Goal: Information Seeking & Learning: Understand process/instructions

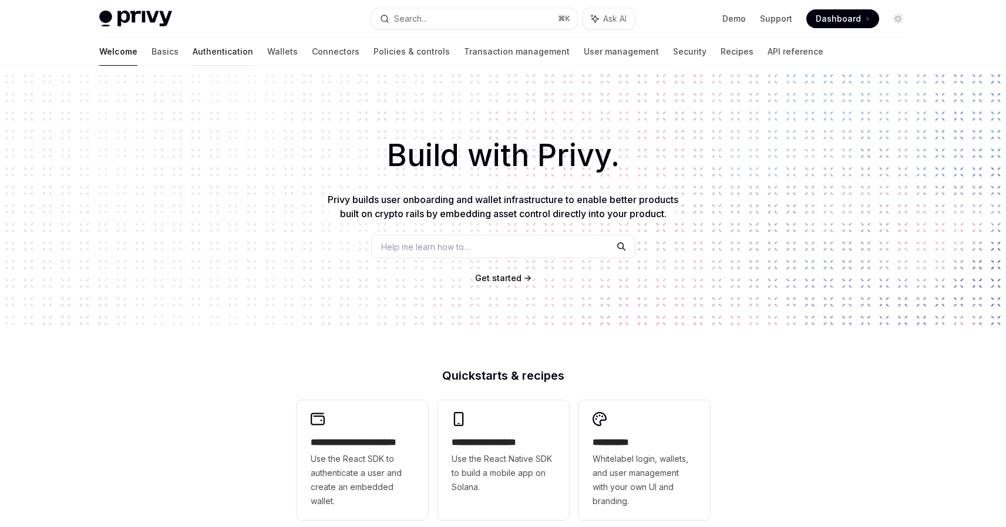
click at [193, 52] on link "Authentication" at bounding box center [223, 52] width 60 height 28
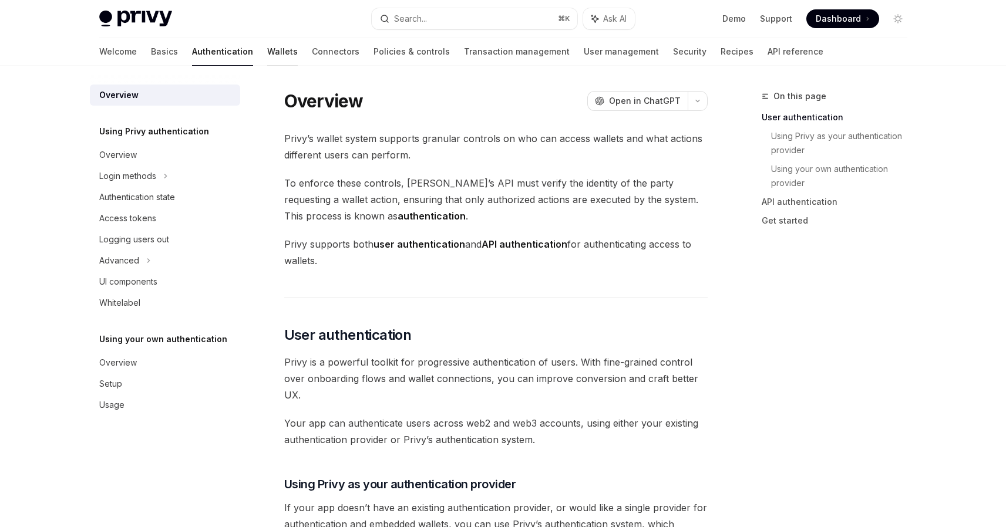
click at [267, 55] on link "Wallets" at bounding box center [282, 52] width 31 height 28
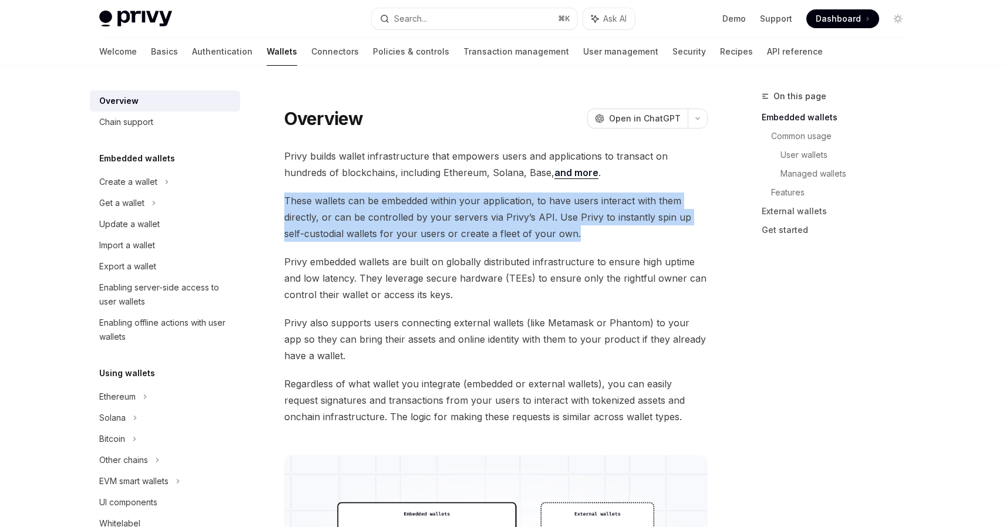
drag, startPoint x: 554, startPoint y: 233, endPoint x: 272, endPoint y: 200, distance: 283.2
click at [295, 200] on span "These wallets can be embedded within your application, to have users interact w…" at bounding box center [495, 217] width 423 height 49
drag, startPoint x: 295, startPoint y: 200, endPoint x: 553, endPoint y: 237, distance: 260.4
click at [547, 237] on span "These wallets can be embedded within your application, to have users interact w…" at bounding box center [495, 217] width 423 height 49
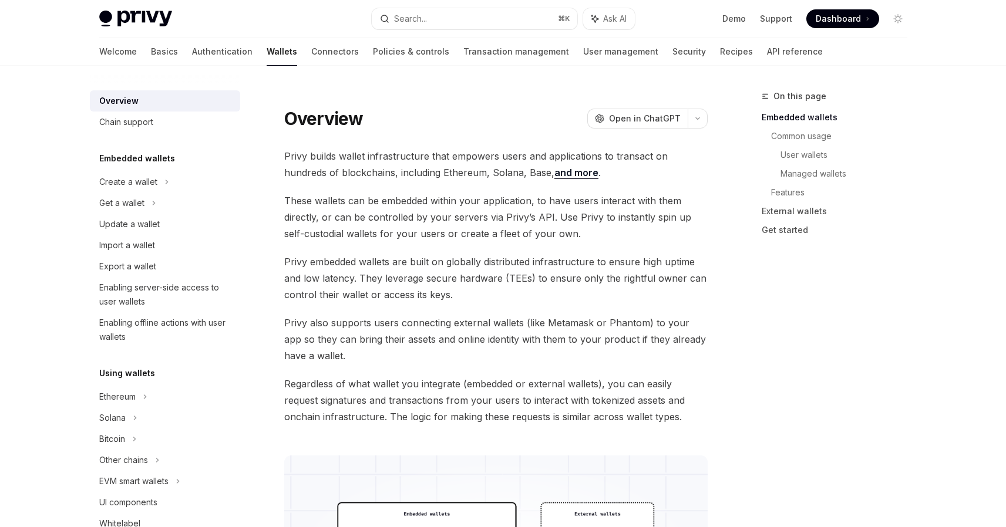
click at [553, 237] on span "These wallets can be embedded within your application, to have users interact w…" at bounding box center [495, 217] width 423 height 49
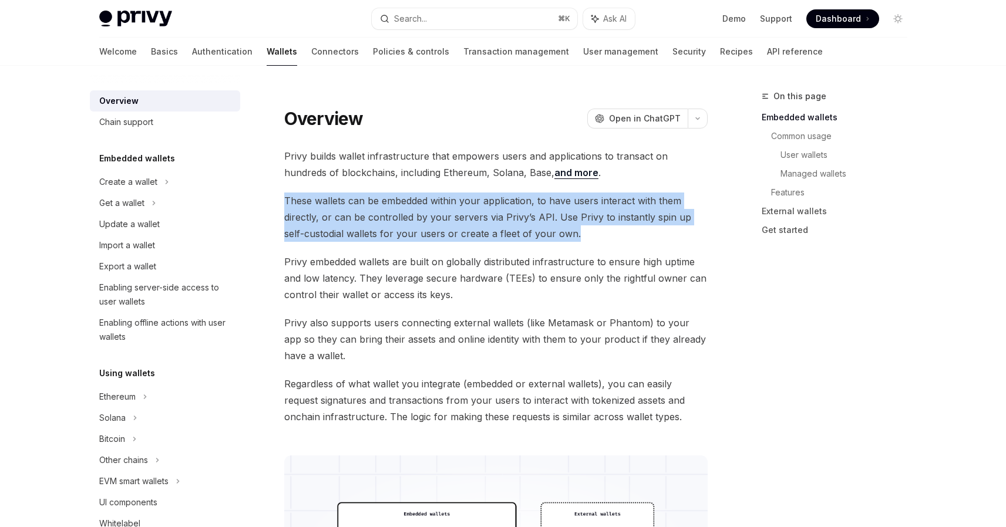
drag, startPoint x: 558, startPoint y: 235, endPoint x: 285, endPoint y: 196, distance: 275.8
click at [285, 196] on span "These wallets can be embedded within your application, to have users interact w…" at bounding box center [495, 217] width 423 height 49
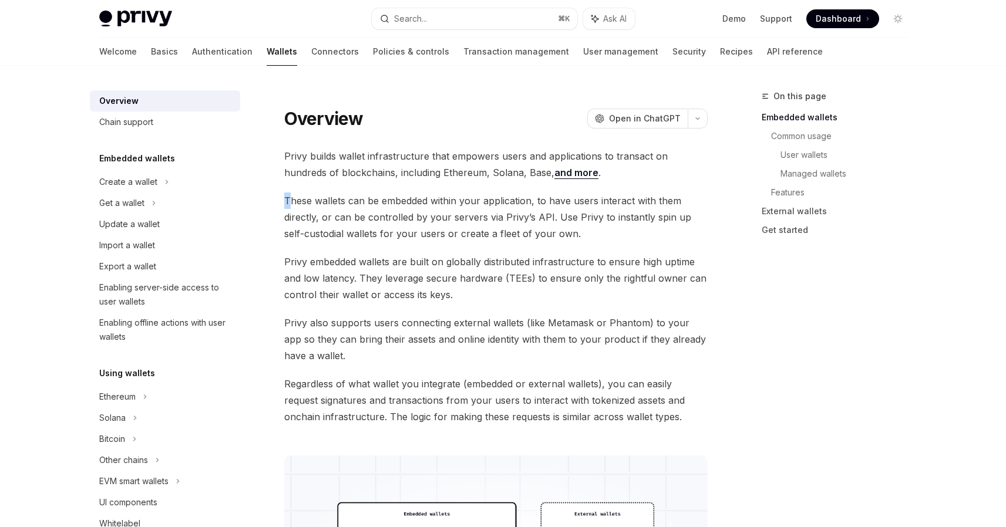
click at [287, 196] on span "These wallets can be embedded within your application, to have users interact w…" at bounding box center [495, 217] width 423 height 49
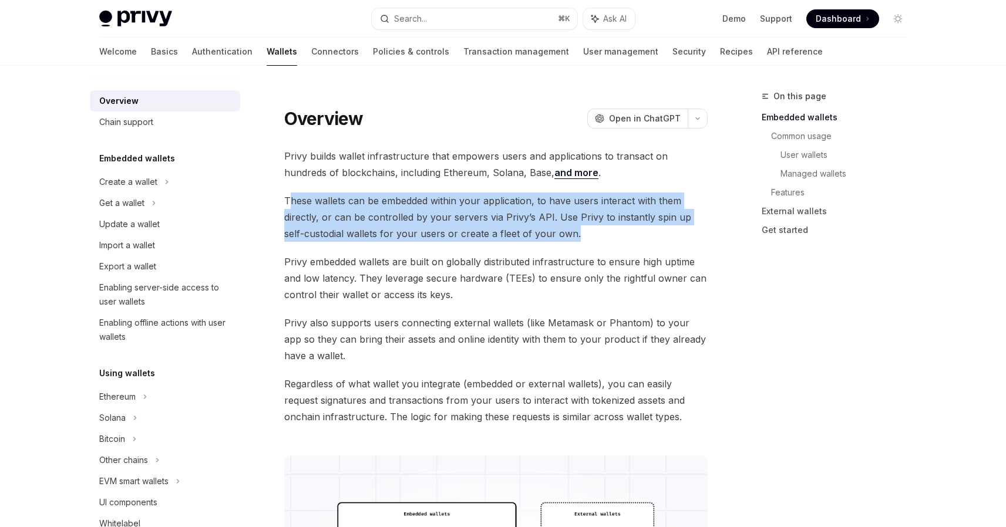
drag, startPoint x: 287, startPoint y: 196, endPoint x: 567, endPoint y: 230, distance: 281.5
click at [567, 230] on span "These wallets can be embedded within your application, to have users interact w…" at bounding box center [495, 217] width 423 height 49
click at [567, 234] on span "These wallets can be embedded within your application, to have users interact w…" at bounding box center [495, 217] width 423 height 49
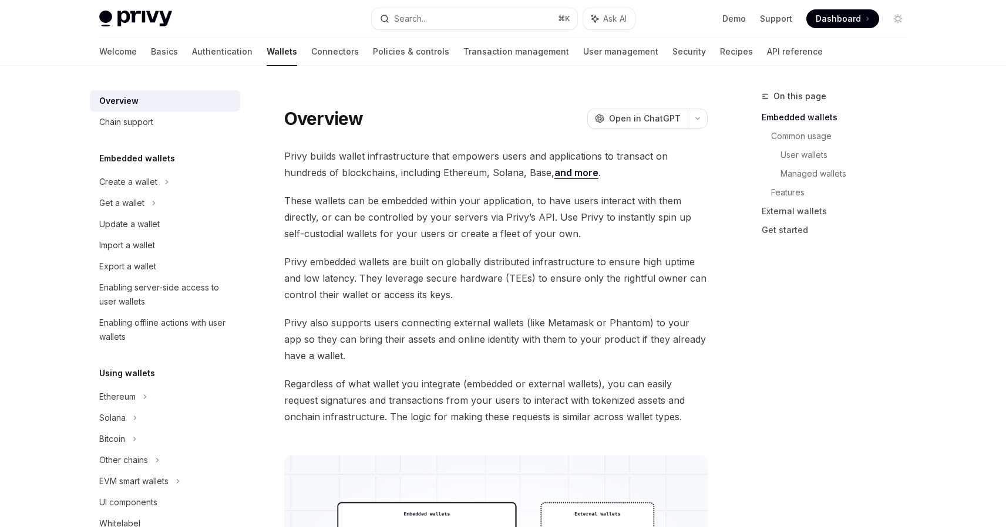
click at [295, 203] on span "These wallets can be embedded within your application, to have users interact w…" at bounding box center [495, 217] width 423 height 49
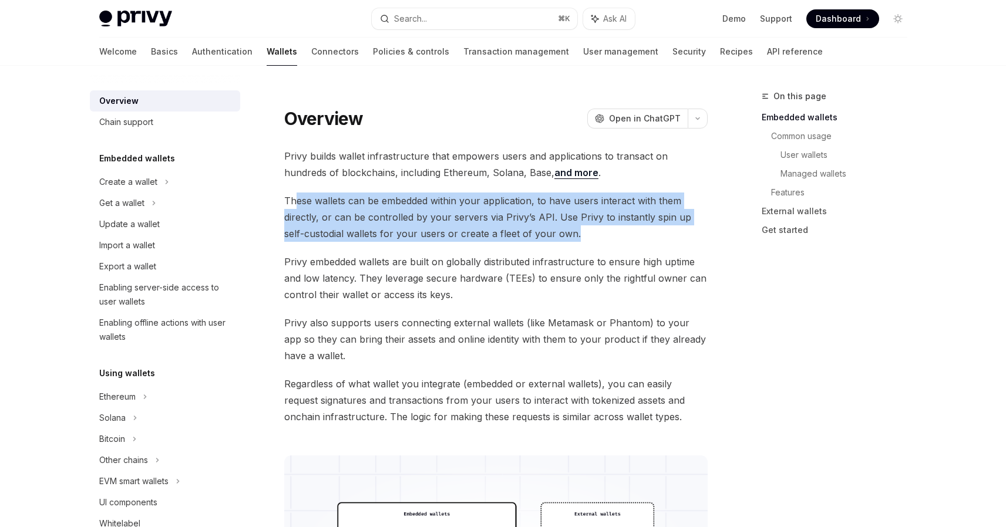
drag, startPoint x: 295, startPoint y: 203, endPoint x: 556, endPoint y: 241, distance: 263.4
click at [555, 241] on span "These wallets can be embedded within your application, to have users interact w…" at bounding box center [495, 217] width 423 height 49
click at [559, 235] on span "These wallets can be embedded within your application, to have users interact w…" at bounding box center [495, 217] width 423 height 49
drag, startPoint x: 554, startPoint y: 235, endPoint x: 282, endPoint y: 201, distance: 274.0
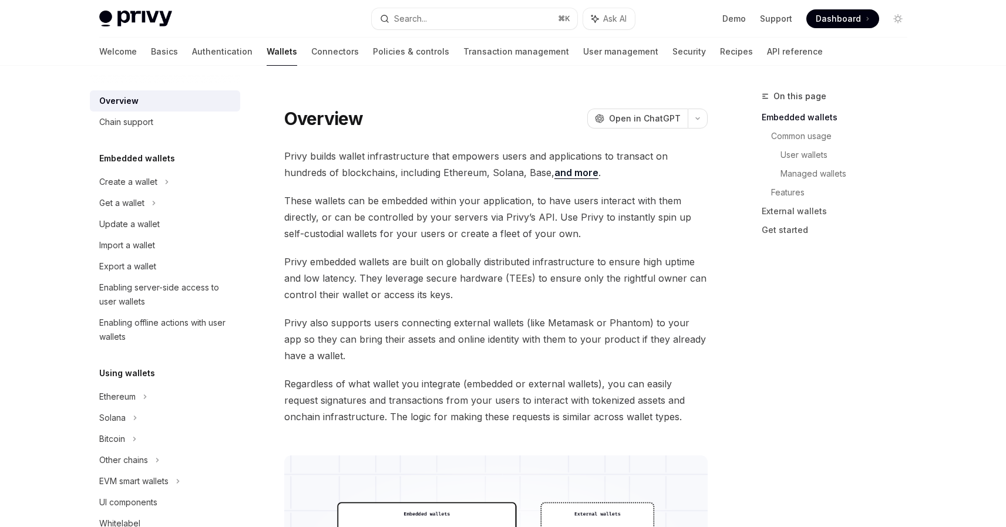
click at [285, 197] on span "These wallets can be embedded within your application, to have users interact w…" at bounding box center [495, 217] width 423 height 49
drag, startPoint x: 285, startPoint y: 197, endPoint x: 327, endPoint y: 203, distance: 42.2
click at [342, 204] on span "These wallets can be embedded within your application, to have users interact w…" at bounding box center [495, 217] width 423 height 49
click at [299, 200] on span "These wallets can be embedded within your application, to have users interact w…" at bounding box center [495, 217] width 423 height 49
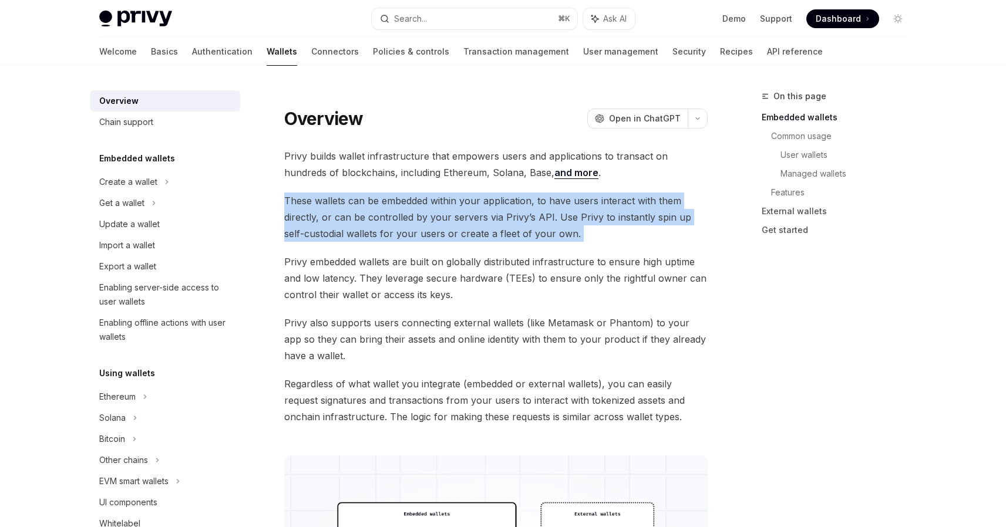
drag, startPoint x: 299, startPoint y: 200, endPoint x: 559, endPoint y: 237, distance: 262.8
click at [559, 237] on span "These wallets can be embedded within your application, to have users interact w…" at bounding box center [495, 217] width 423 height 49
click at [560, 237] on span "These wallets can be embedded within your application, to have users interact w…" at bounding box center [495, 217] width 423 height 49
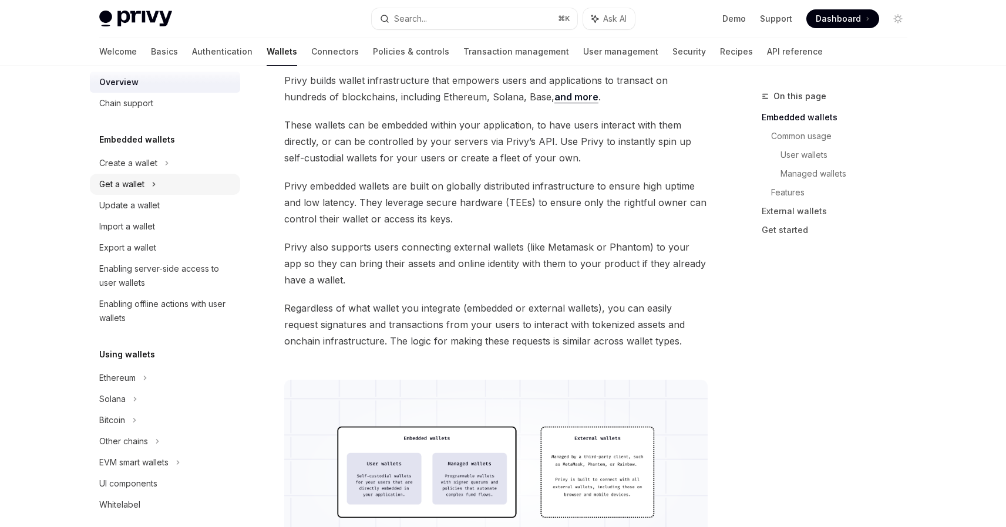
scroll to position [59, 0]
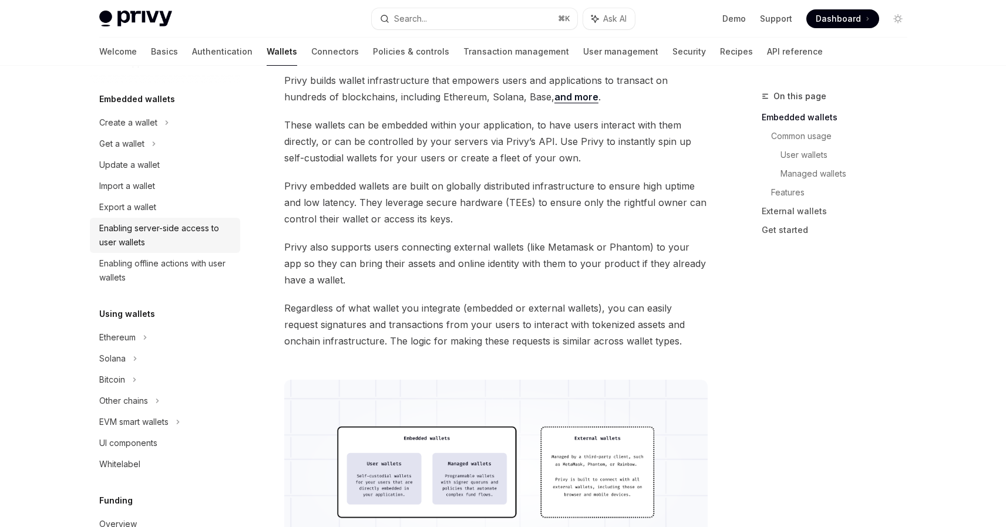
click at [185, 239] on div "Enabling server-side access to user wallets" at bounding box center [166, 235] width 134 height 28
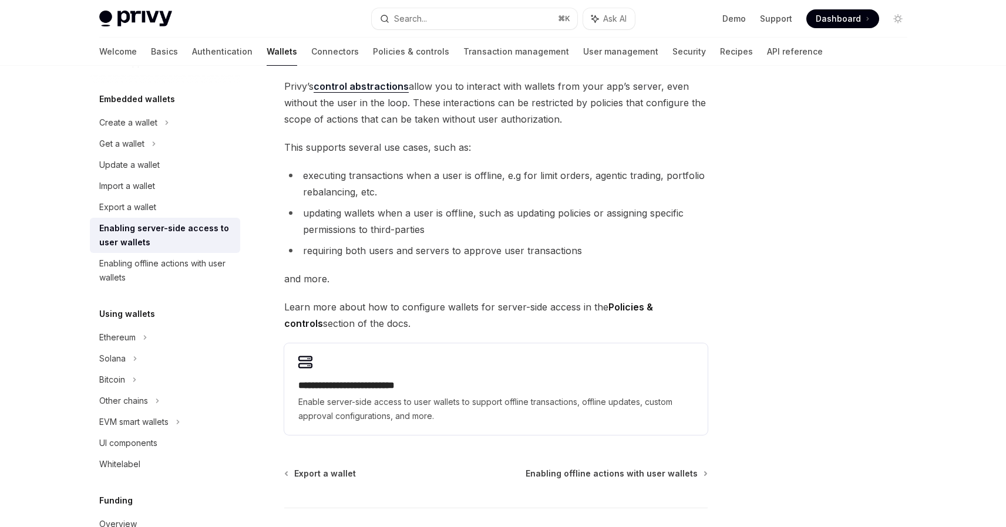
scroll to position [173, 0]
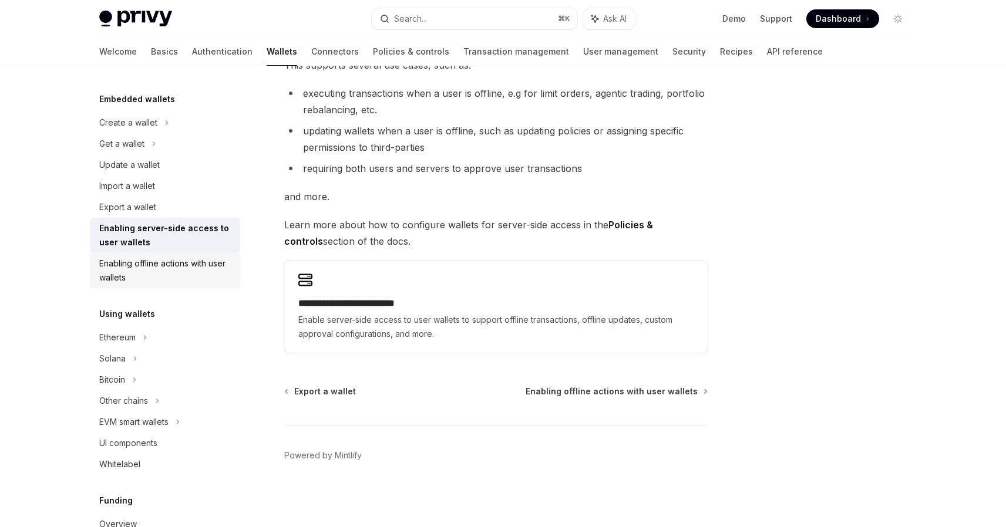
click at [162, 268] on div "Enabling offline actions with user wallets" at bounding box center [166, 271] width 134 height 28
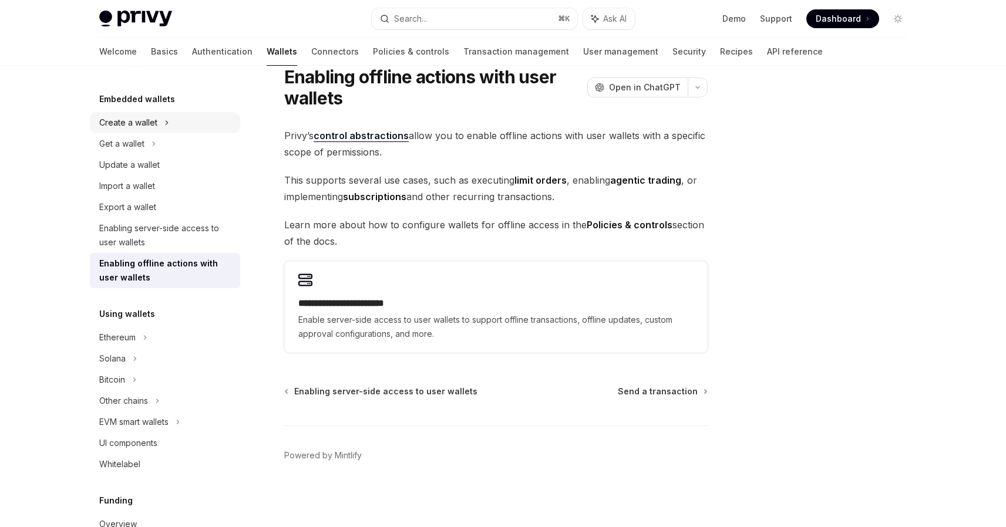
click at [159, 124] on div "Create a wallet" at bounding box center [165, 122] width 150 height 21
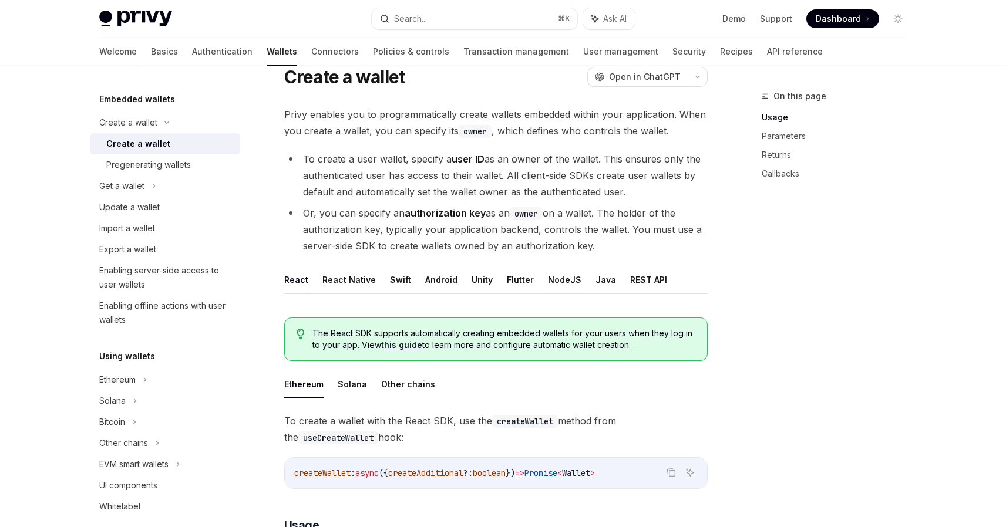
click at [564, 281] on button "NodeJS" at bounding box center [564, 280] width 33 height 28
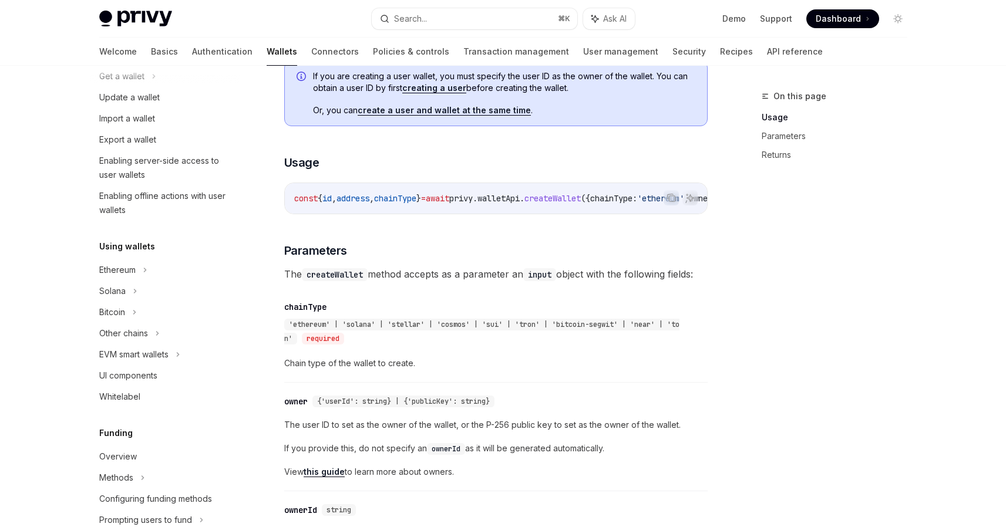
scroll to position [66, 0]
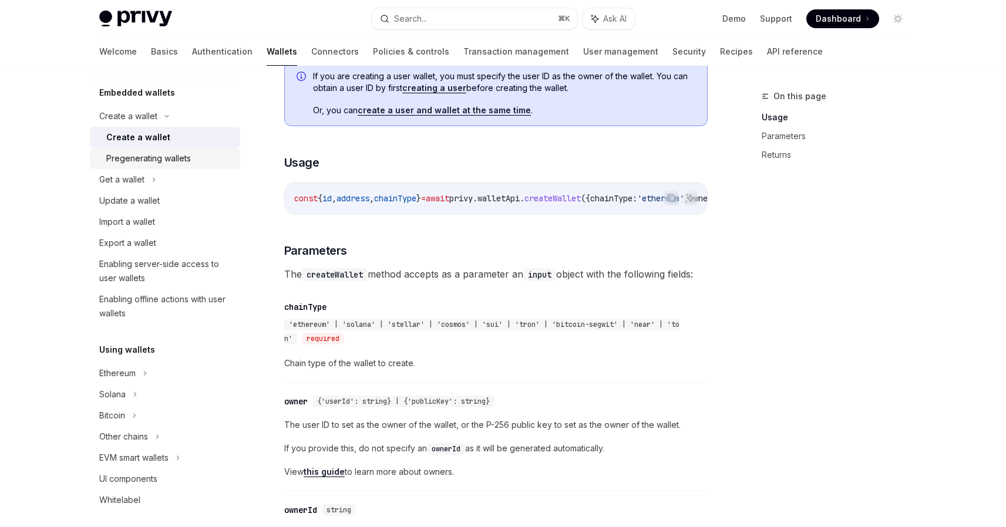
click at [186, 163] on div "Pregenerating wallets" at bounding box center [148, 158] width 85 height 14
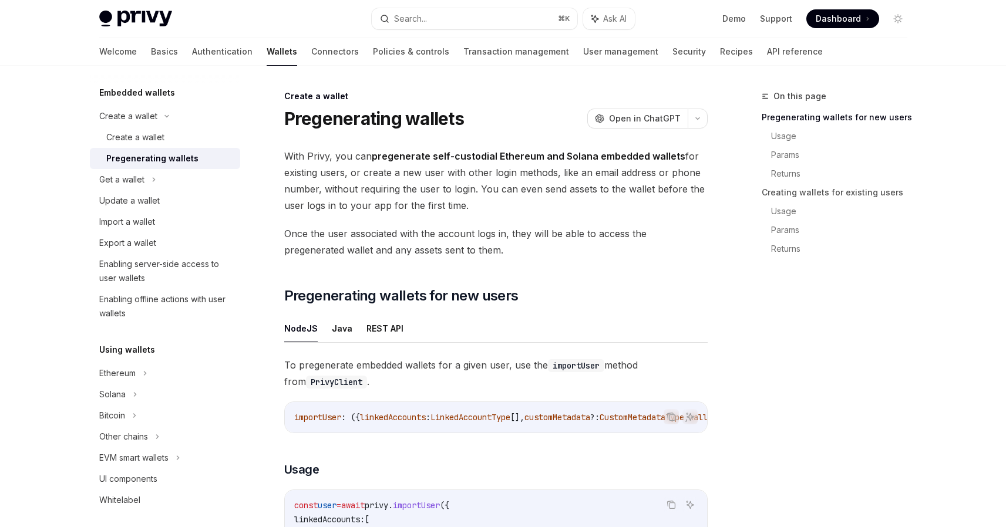
click at [479, 188] on span "With Privy, you can pregenerate self-custodial Ethereum and Solana embedded wal…" at bounding box center [495, 181] width 423 height 66
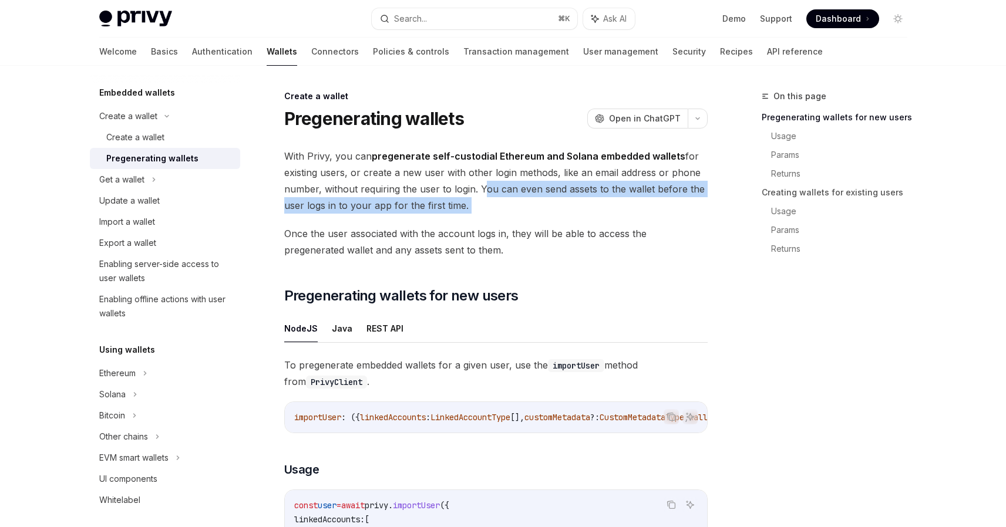
drag, startPoint x: 479, startPoint y: 188, endPoint x: 672, endPoint y: 208, distance: 194.8
click at [672, 208] on span "With Privy, you can pregenerate self-custodial Ethereum and Solana embedded wal…" at bounding box center [495, 181] width 423 height 66
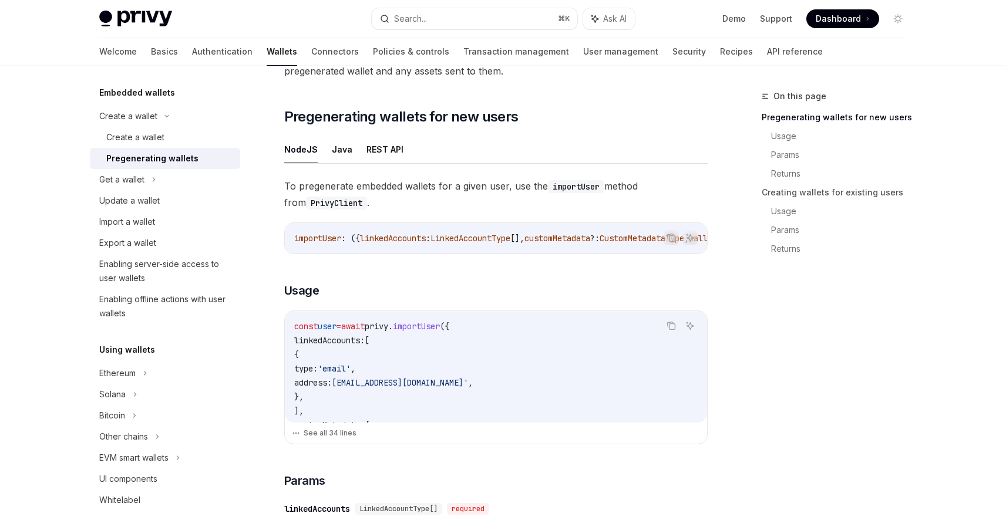
click at [312, 186] on span "To pregenerate embedded wallets for a given user, use the importUser method fro…" at bounding box center [495, 194] width 423 height 33
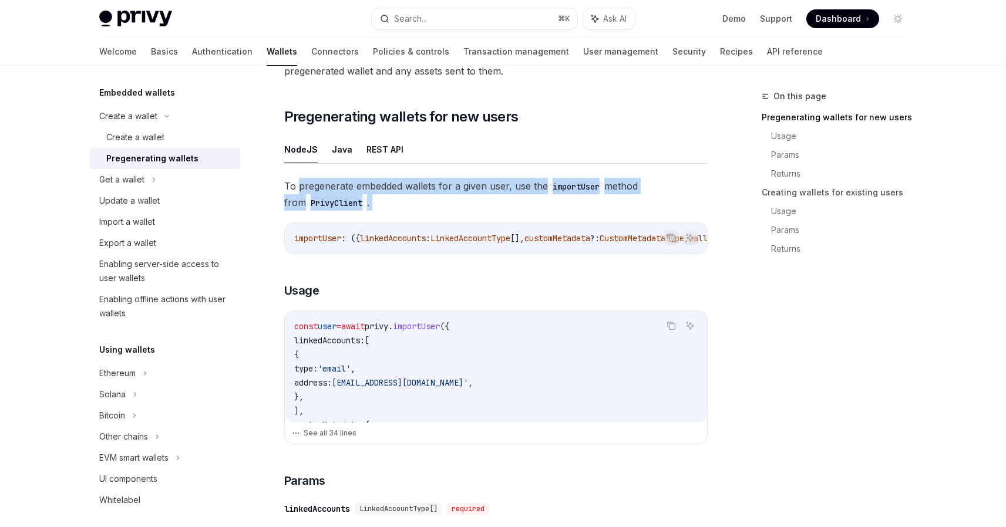
drag, startPoint x: 312, startPoint y: 186, endPoint x: 625, endPoint y: 203, distance: 313.4
click at [625, 203] on span "To pregenerate embedded wallets for a given user, use the importUser method fro…" at bounding box center [495, 194] width 423 height 33
click at [489, 197] on span "To pregenerate embedded wallets for a given user, use the importUser method fro…" at bounding box center [495, 194] width 423 height 33
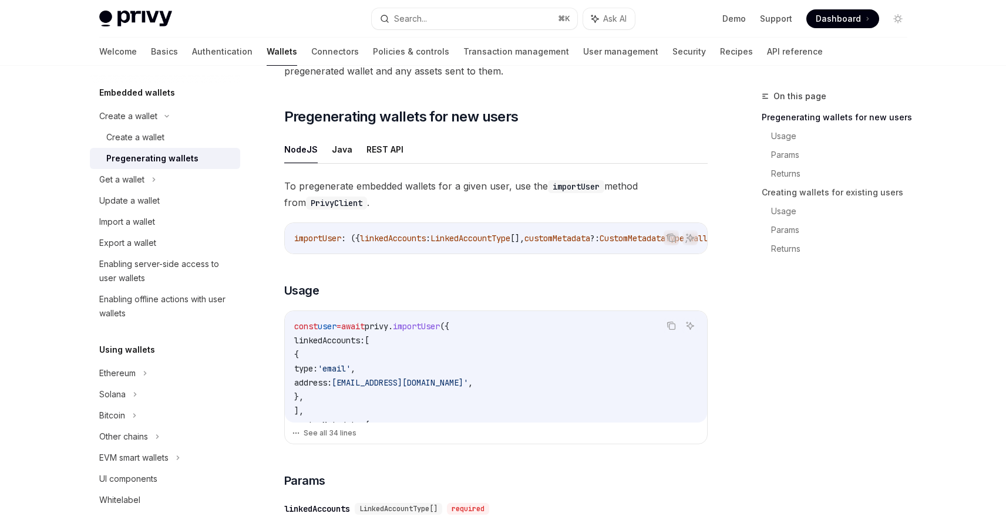
click at [379, 197] on span "To pregenerate embedded wallets for a given user, use the importUser method fro…" at bounding box center [495, 194] width 423 height 33
drag, startPoint x: 344, startPoint y: 201, endPoint x: 355, endPoint y: 205, distance: 11.3
click at [343, 201] on code "PrivyClient" at bounding box center [336, 203] width 61 height 13
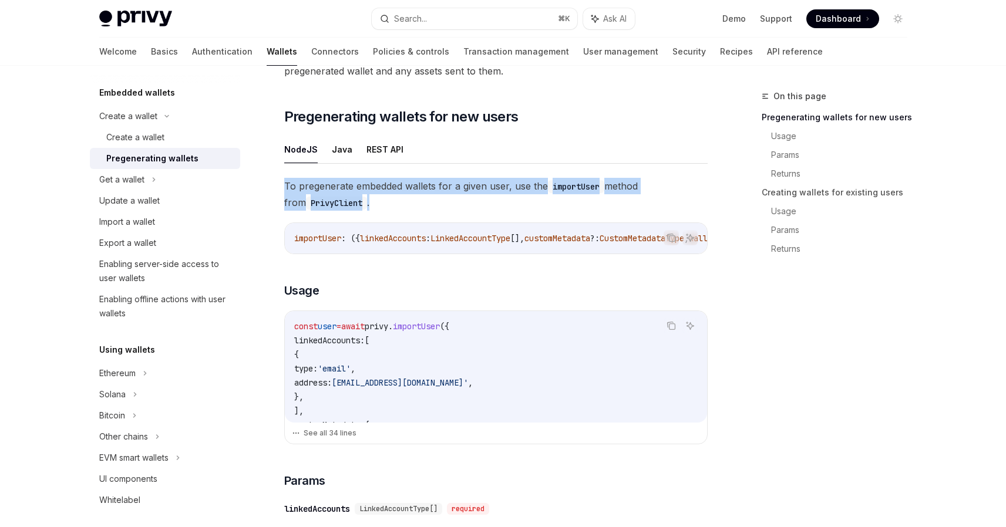
drag, startPoint x: 355, startPoint y: 205, endPoint x: 275, endPoint y: 186, distance: 82.2
click at [289, 181] on span "To pregenerate embedded wallets for a given user, use the importUser method fro…" at bounding box center [495, 194] width 423 height 33
drag, startPoint x: 289, startPoint y: 181, endPoint x: 383, endPoint y: 196, distance: 95.1
click at [383, 196] on span "To pregenerate embedded wallets for a given user, use the importUser method fro…" at bounding box center [495, 194] width 423 height 33
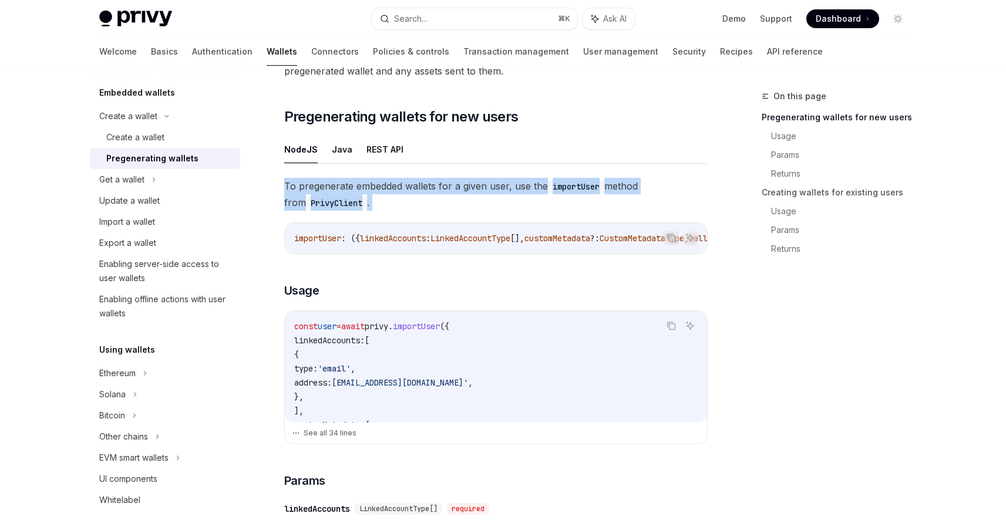
click at [363, 201] on span "To pregenerate embedded wallets for a given user, use the importUser method fro…" at bounding box center [495, 194] width 423 height 33
drag, startPoint x: 356, startPoint y: 204, endPoint x: 283, endPoint y: 181, distance: 76.3
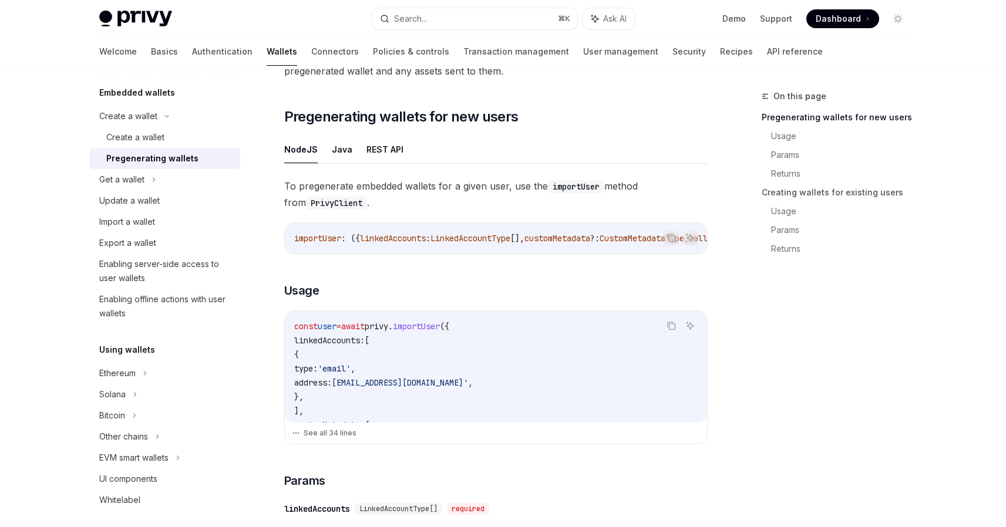
click at [288, 184] on span "To pregenerate embedded wallets for a given user, use the importUser method fro…" at bounding box center [495, 194] width 423 height 33
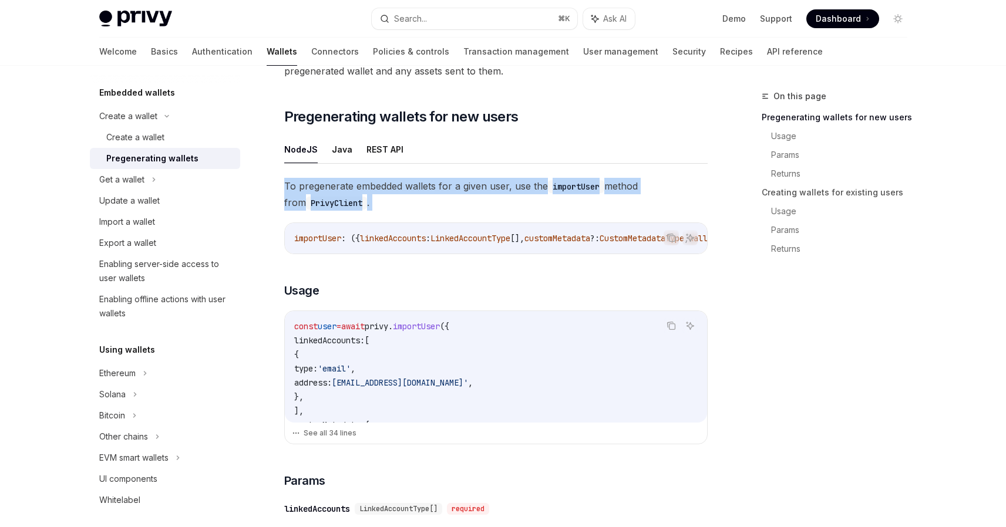
drag, startPoint x: 288, startPoint y: 184, endPoint x: 358, endPoint y: 204, distance: 72.5
click at [375, 198] on span "To pregenerate embedded wallets for a given user, use the importUser method fro…" at bounding box center [495, 194] width 423 height 33
click at [358, 204] on span "To pregenerate embedded wallets for a given user, use the importUser method fro…" at bounding box center [495, 194] width 423 height 33
drag, startPoint x: 355, startPoint y: 206, endPoint x: 282, endPoint y: 186, distance: 74.9
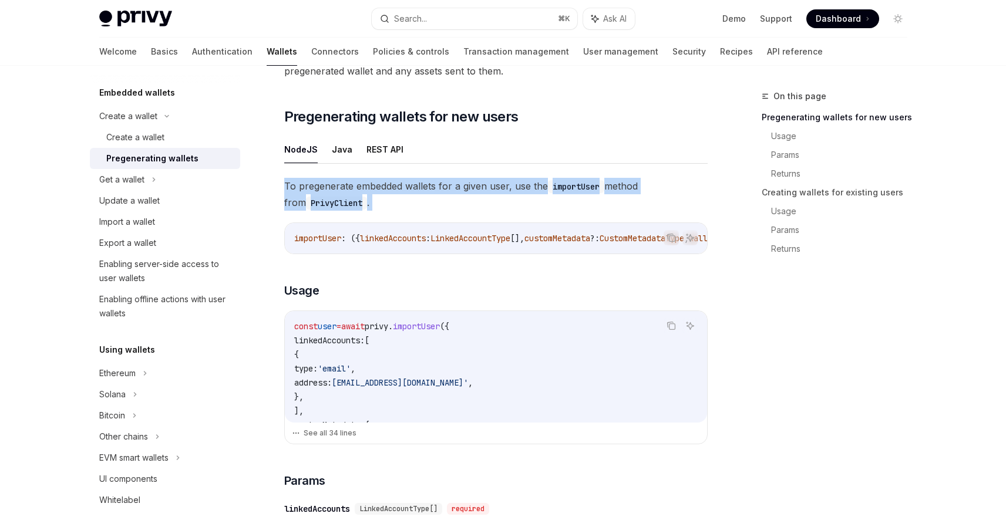
drag, startPoint x: 284, startPoint y: 186, endPoint x: 384, endPoint y: 201, distance: 101.6
click at [384, 201] on span "To pregenerate embedded wallets for a given user, use the importUser method fro…" at bounding box center [495, 194] width 423 height 33
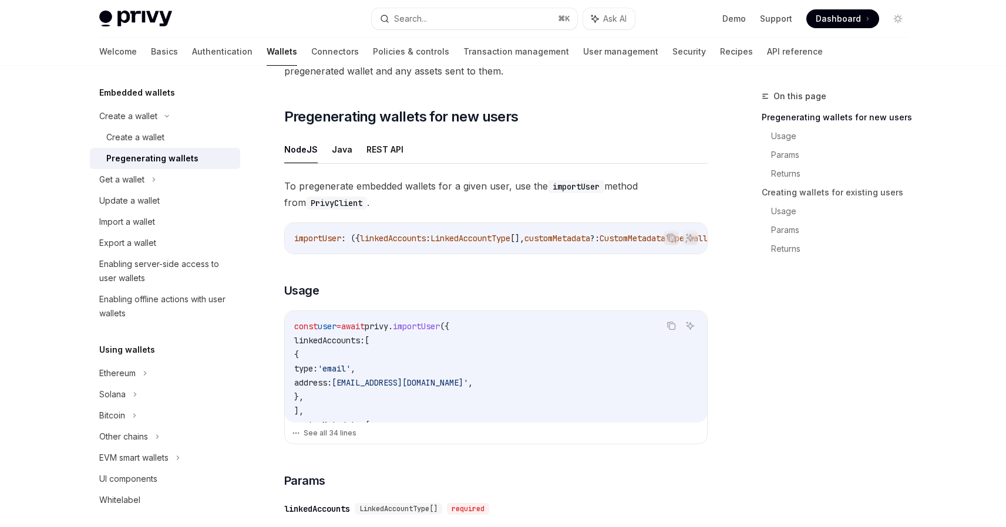
click at [371, 203] on span "To pregenerate embedded wallets for a given user, use the importUser method fro…" at bounding box center [495, 194] width 423 height 33
click at [370, 204] on span "To pregenerate embedded wallets for a given user, use the importUser method fro…" at bounding box center [495, 194] width 423 height 33
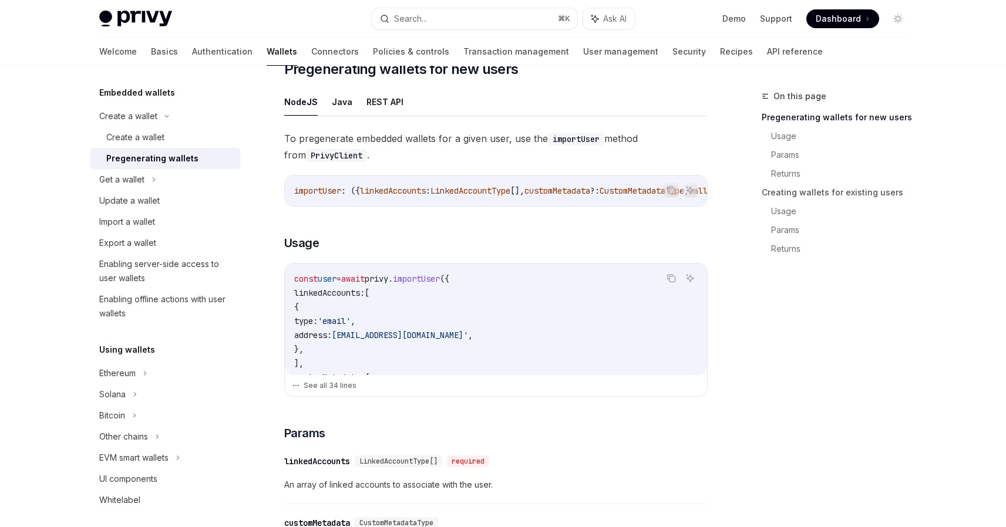
scroll to position [284, 0]
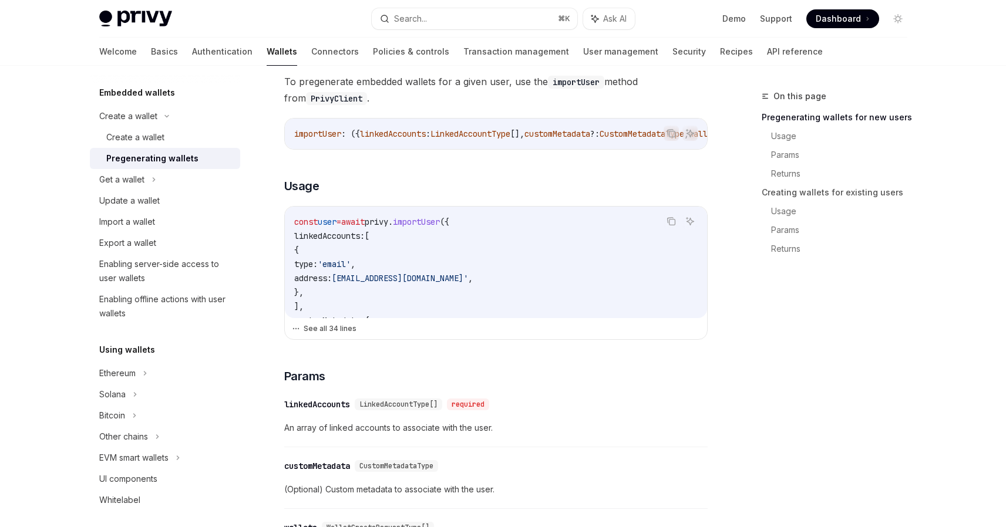
click at [335, 330] on button "See all 34 lines" at bounding box center [496, 329] width 408 height 16
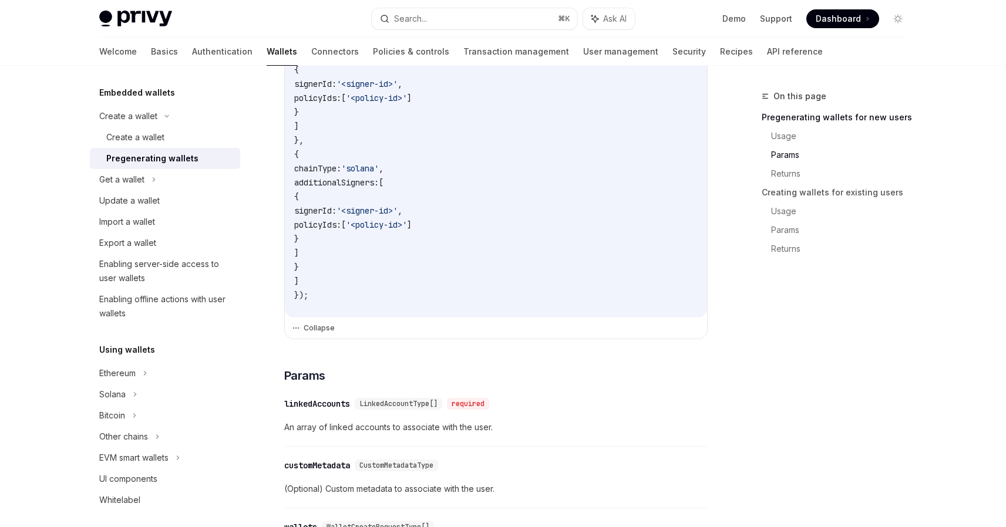
scroll to position [757, 0]
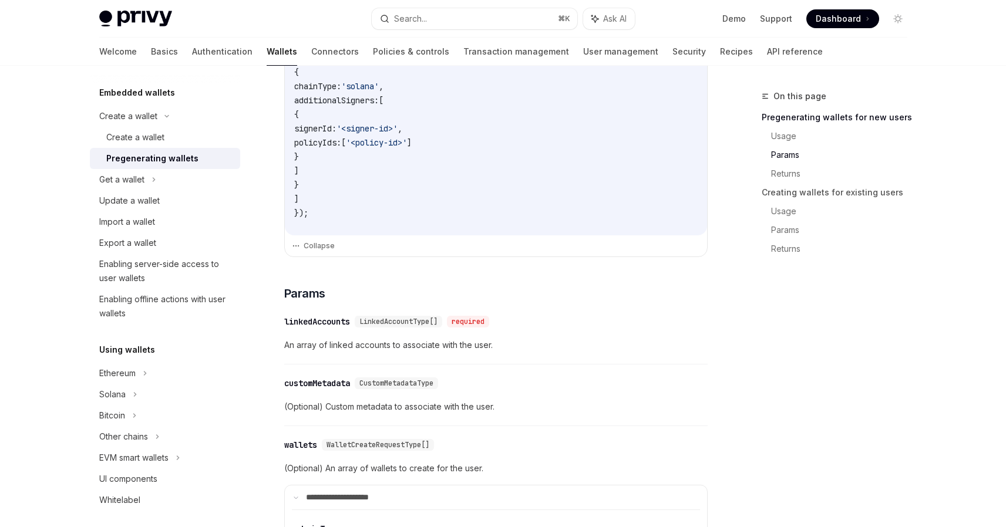
click at [325, 276] on div "To pregenerate embedded wallets for a given user, use the importUser method fro…" at bounding box center [495, 315] width 423 height 1430
click at [544, 323] on div "​ linkedAccounts LinkedAccountType[] required" at bounding box center [490, 322] width 412 height 14
click at [545, 301] on h3 "​ Params" at bounding box center [495, 293] width 423 height 16
click at [148, 140] on div "Create a wallet" at bounding box center [135, 137] width 58 height 14
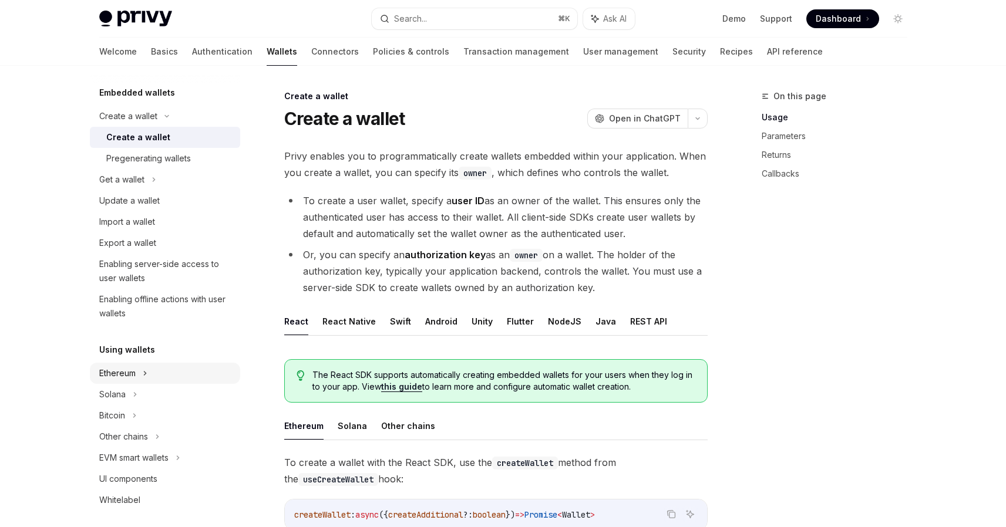
click at [168, 127] on div "Ethereum" at bounding box center [165, 116] width 150 height 21
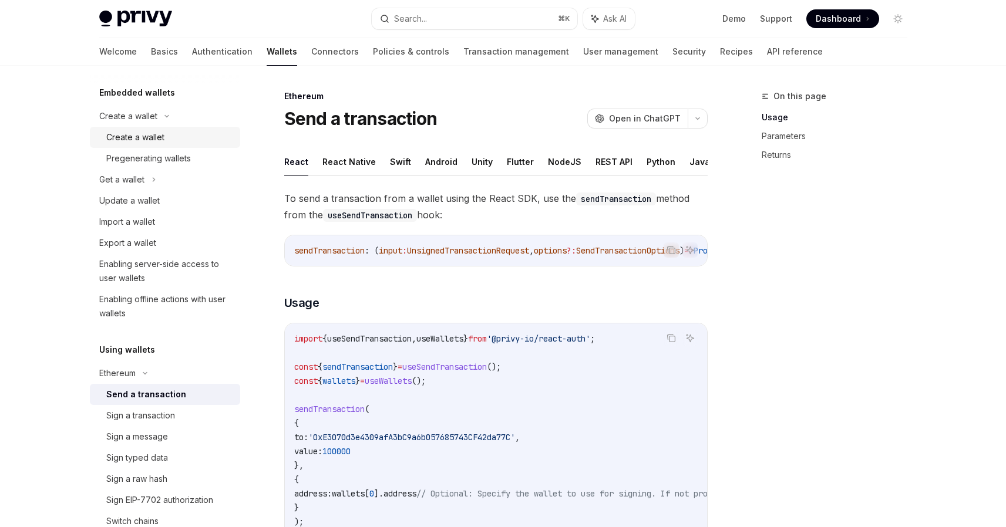
click at [159, 141] on div "Create a wallet" at bounding box center [135, 137] width 58 height 14
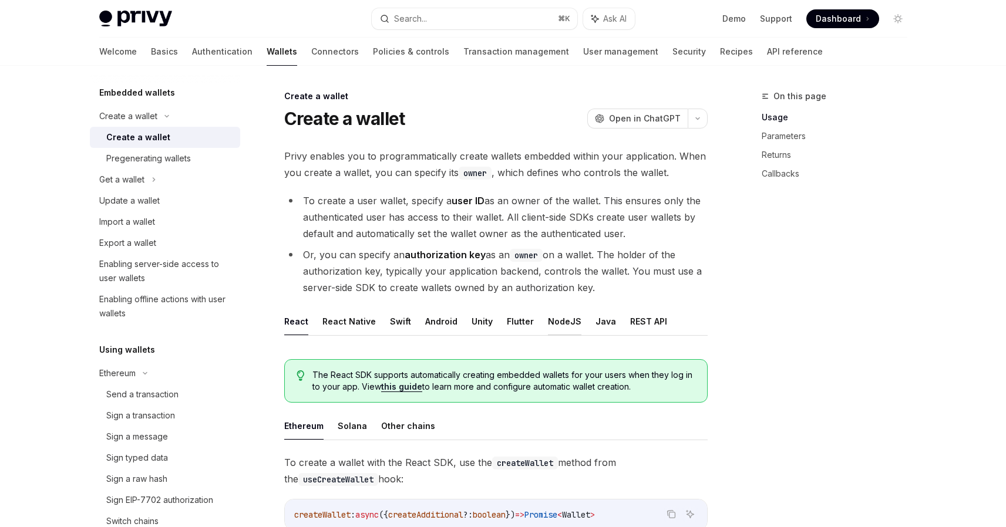
click at [560, 322] on button "NodeJS" at bounding box center [564, 322] width 33 height 28
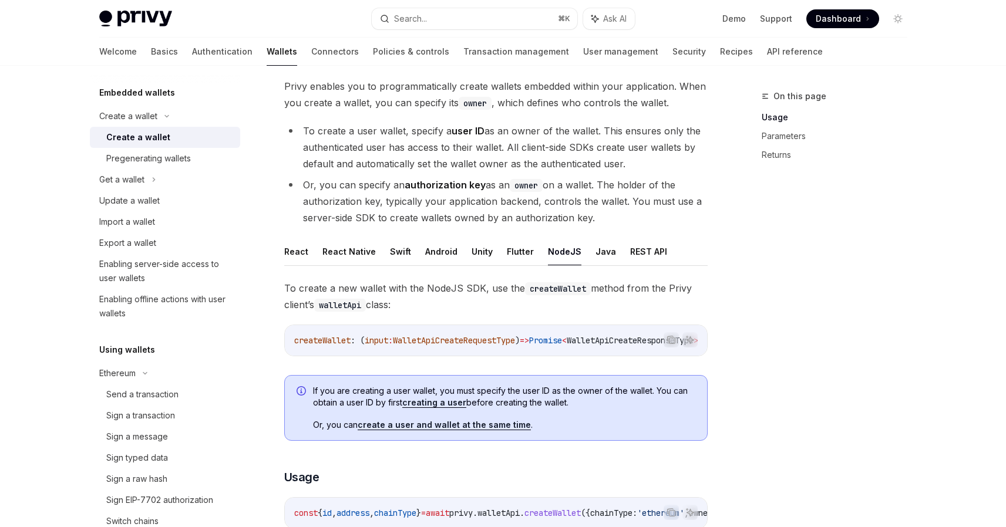
scroll to position [152, 0]
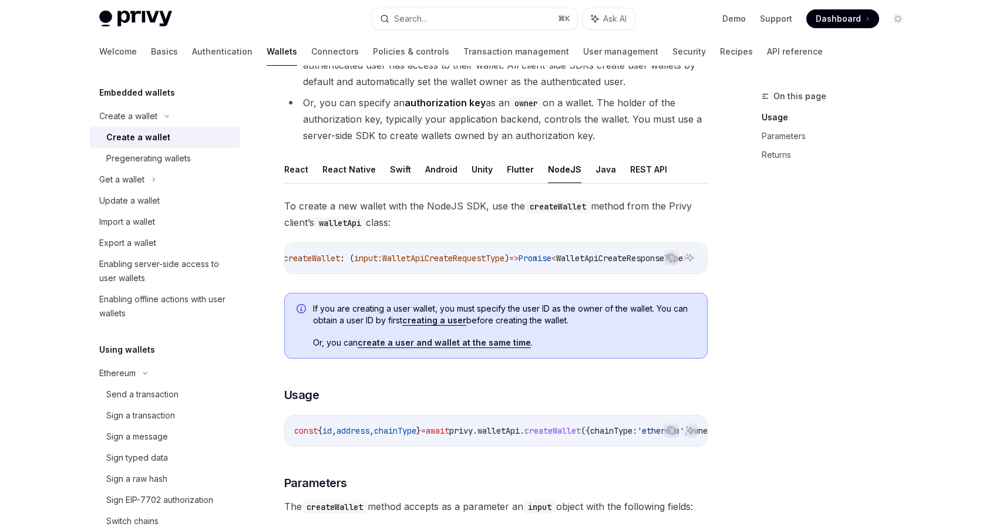
drag, startPoint x: 631, startPoint y: 273, endPoint x: 710, endPoint y: 277, distance: 78.8
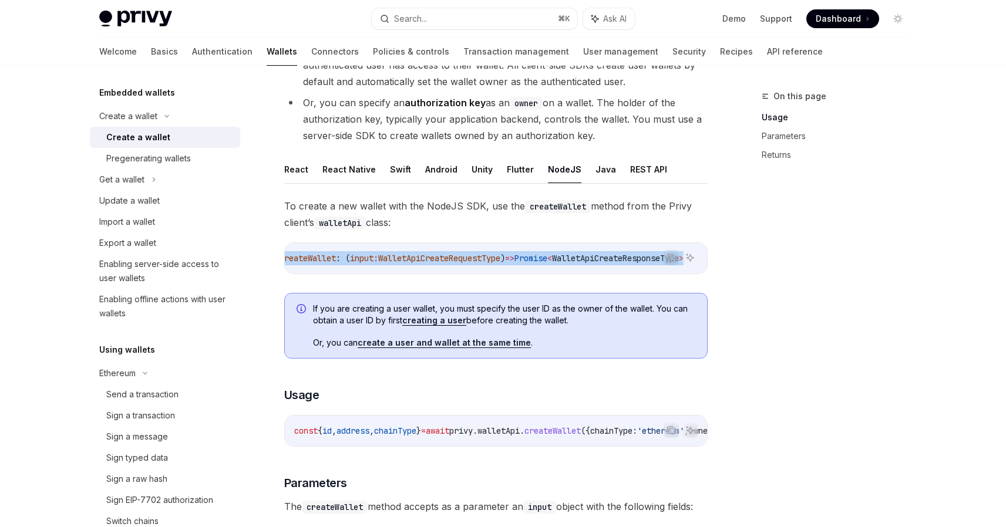
drag, startPoint x: 652, startPoint y: 278, endPoint x: 695, endPoint y: 278, distance: 42.9
click at [695, 274] on div "Copy Ask AI createWallet : ( input : WalletApiCreateRequestType ) => Promise < …" at bounding box center [495, 258] width 423 height 32
click at [595, 257] on span "WalletApiCreateResponseType" at bounding box center [615, 258] width 127 height 11
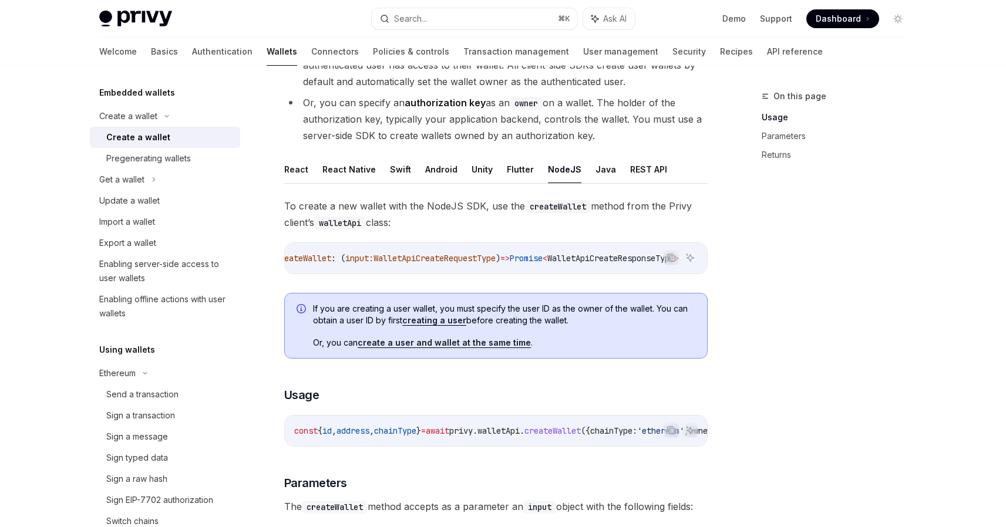
scroll to position [0, 0]
click at [291, 207] on span "To create a new wallet with the NodeJS SDK, use the createWallet method from th…" at bounding box center [495, 214] width 423 height 33
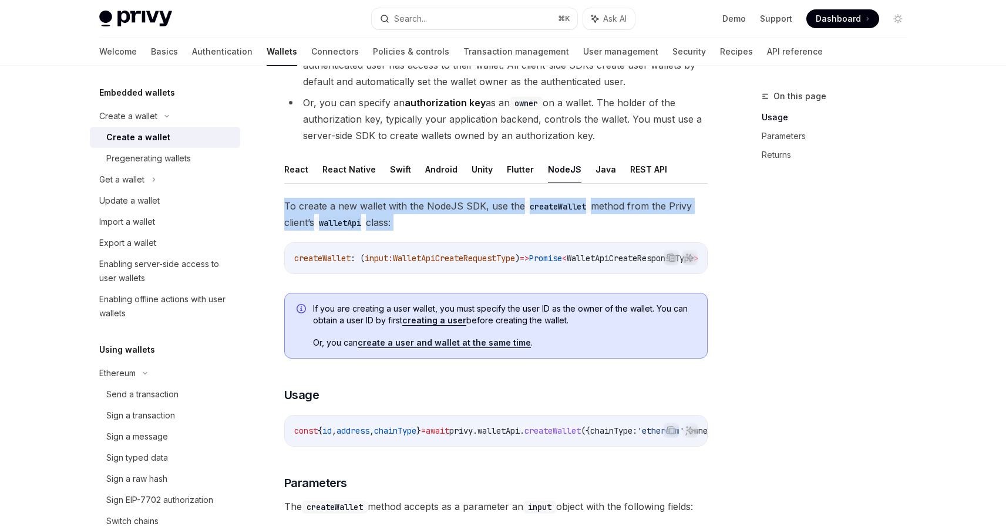
drag, startPoint x: 291, startPoint y: 207, endPoint x: 409, endPoint y: 224, distance: 119.2
click at [408, 224] on span "To create a new wallet with the NodeJS SDK, use the createWallet method from th…" at bounding box center [495, 214] width 423 height 33
click at [412, 224] on span "To create a new wallet with the NodeJS SDK, use the createWallet method from th…" at bounding box center [495, 214] width 423 height 33
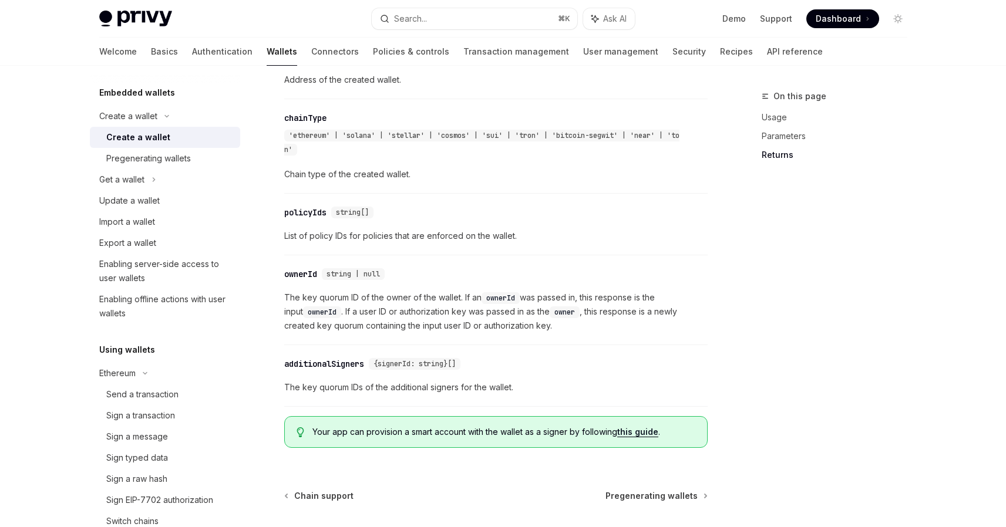
scroll to position [1306, 0]
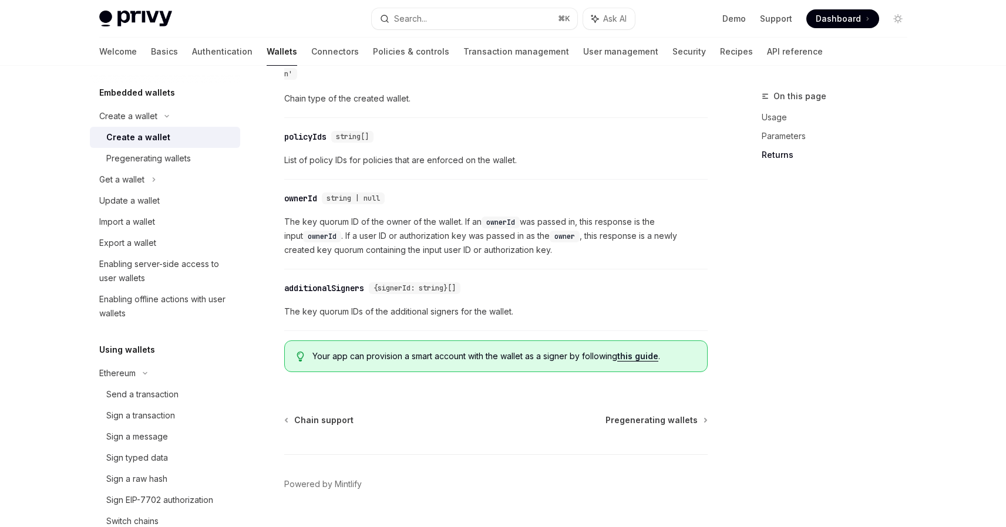
click at [285, 228] on span "The key quorum ID of the owner of the wallet. If an ownerId was passed in, this…" at bounding box center [495, 236] width 423 height 42
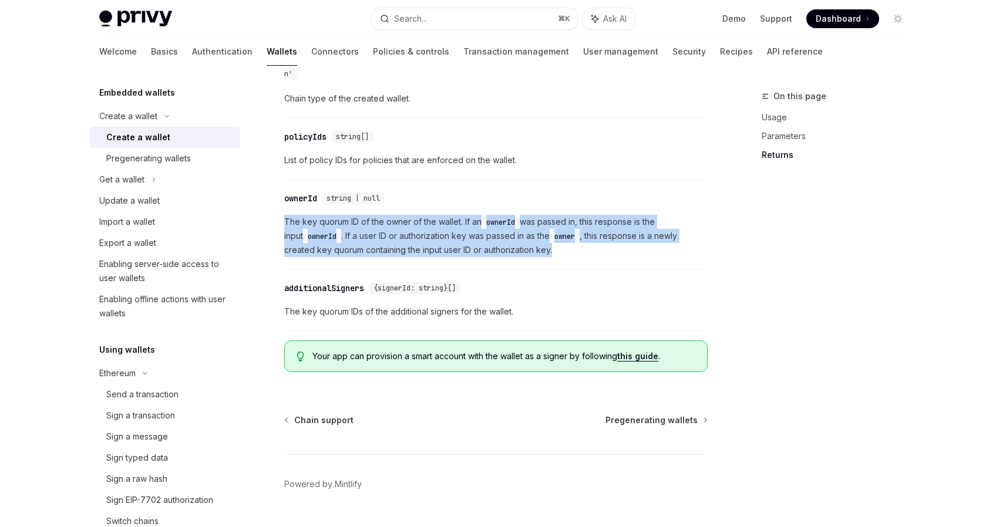
drag, startPoint x: 285, startPoint y: 228, endPoint x: 541, endPoint y: 264, distance: 258.4
click at [541, 257] on span "The key quorum ID of the owner of the wallet. If an ownerId was passed in, this…" at bounding box center [495, 236] width 423 height 42
click at [534, 257] on span "The key quorum ID of the owner of the wallet. If an ownerId was passed in, this…" at bounding box center [495, 236] width 423 height 42
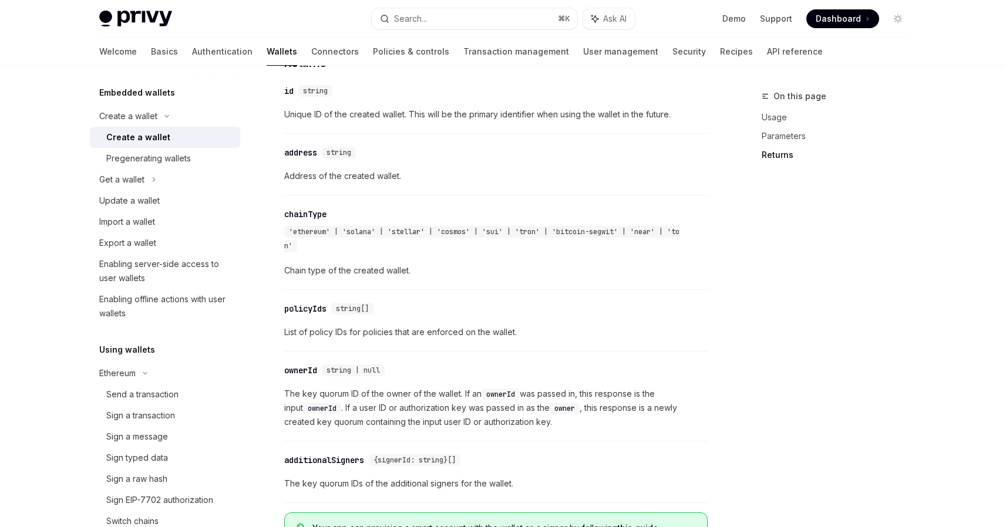
scroll to position [1030, 0]
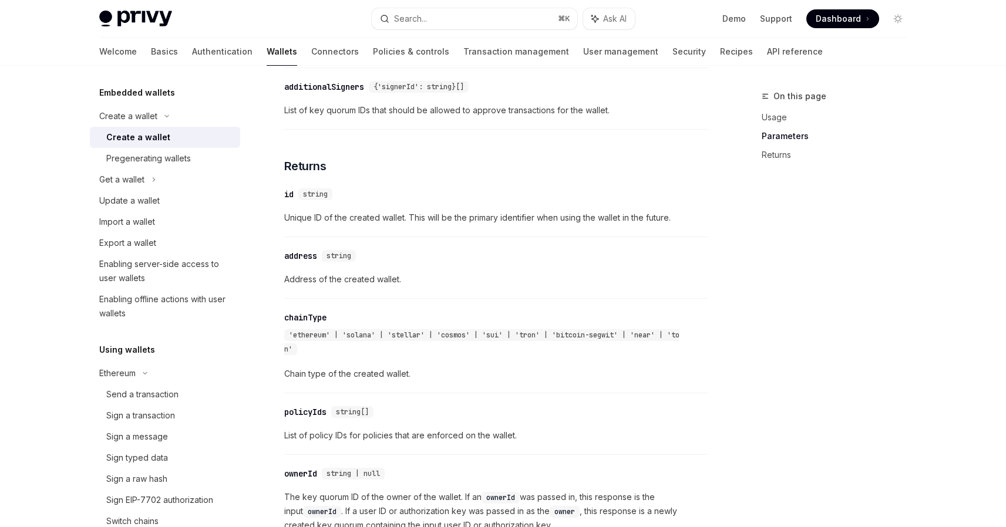
click at [314, 343] on span "'ethereum' | 'solana' | 'stellar' | 'cosmos' | 'sui' | 'tron' | 'bitcoin-segwit…" at bounding box center [481, 342] width 395 height 23
click at [353, 343] on span "'ethereum' | 'solana' | 'stellar' | 'cosmos' | 'sui' | 'tron' | 'bitcoin-segwit…" at bounding box center [481, 342] width 395 height 23
click at [403, 343] on span "'ethereum' | 'solana' | 'stellar' | 'cosmos' | 'sui' | 'tron' | 'bitcoin-segwit…" at bounding box center [481, 342] width 395 height 23
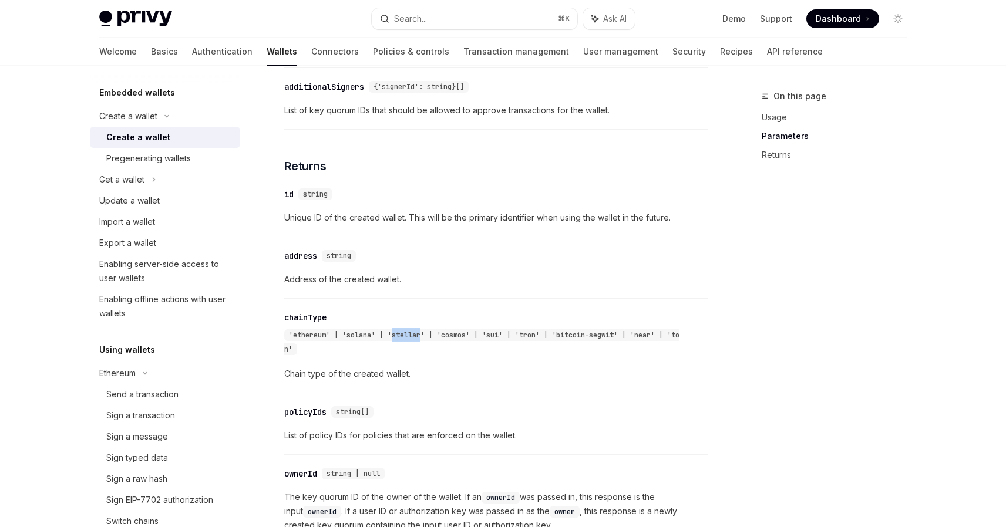
click at [403, 343] on span "'ethereum' | 'solana' | 'stellar' | 'cosmos' | 'sui' | 'tron' | 'bitcoin-segwit…" at bounding box center [481, 342] width 395 height 23
click at [462, 343] on span "'ethereum' | 'solana' | 'stellar' | 'cosmos' | 'sui' | 'tron' | 'bitcoin-segwit…" at bounding box center [481, 342] width 395 height 23
click at [504, 343] on span "'ethereum' | 'solana' | 'stellar' | 'cosmos' | 'sui' | 'tron' | 'bitcoin-segwit…" at bounding box center [481, 342] width 395 height 23
click at [501, 343] on span "'ethereum' | 'solana' | 'stellar' | 'cosmos' | 'sui' | 'tron' | 'bitcoin-segwit…" at bounding box center [481, 342] width 395 height 23
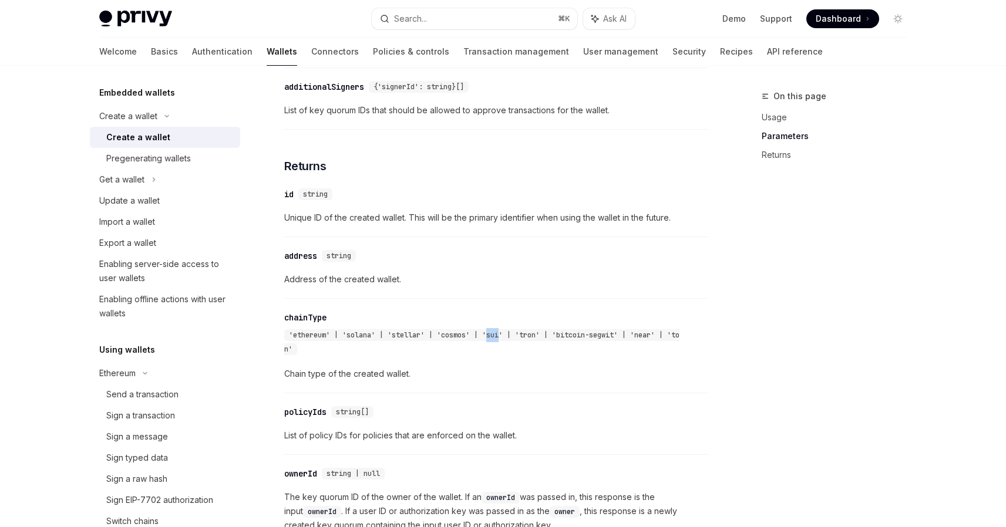
click at [501, 343] on span "'ethereum' | 'solana' | 'stellar' | 'cosmos' | 'sui' | 'tron' | 'bitcoin-segwit…" at bounding box center [481, 342] width 395 height 23
click at [533, 344] on span "'ethereum' | 'solana' | 'stellar' | 'cosmos' | 'sui' | 'tron' | 'bitcoin-segwit…" at bounding box center [481, 342] width 395 height 23
click at [574, 343] on span "'ethereum' | 'solana' | 'stellar' | 'cosmos' | 'sui' | 'tron' | 'bitcoin-segwit…" at bounding box center [481, 342] width 395 height 23
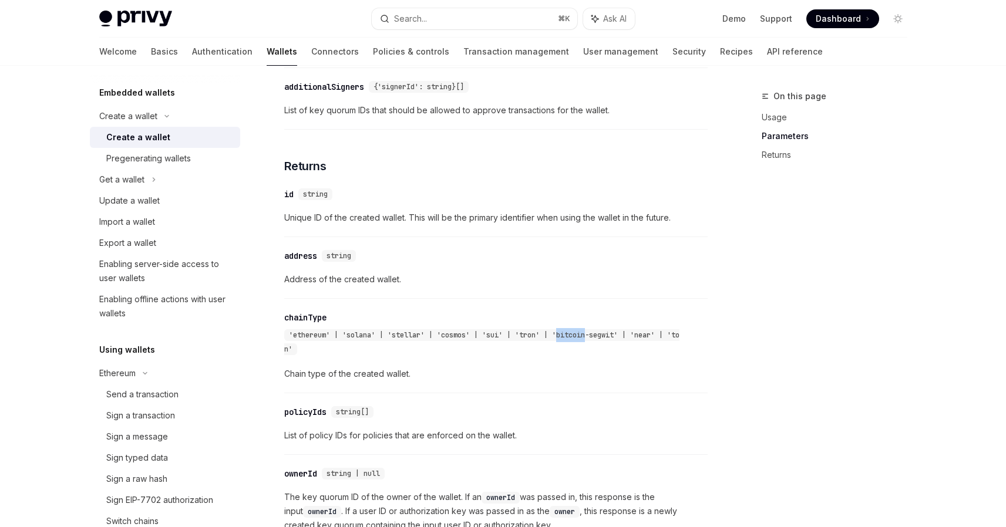
click at [577, 342] on span "'ethereum' | 'solana' | 'stellar' | 'cosmos' | 'sui' | 'tron' | 'bitcoin-segwit…" at bounding box center [481, 342] width 395 height 23
click at [595, 339] on span "'ethereum' | 'solana' | 'stellar' | 'cosmos' | 'sui' | 'tron' | 'bitcoin-segwit…" at bounding box center [481, 342] width 395 height 23
click at [601, 340] on span "'ethereum' | 'solana' | 'stellar' | 'cosmos' | 'sui' | 'tron' | 'bitcoin-segwit…" at bounding box center [481, 342] width 395 height 23
drag, startPoint x: 601, startPoint y: 340, endPoint x: 582, endPoint y: 341, distance: 18.8
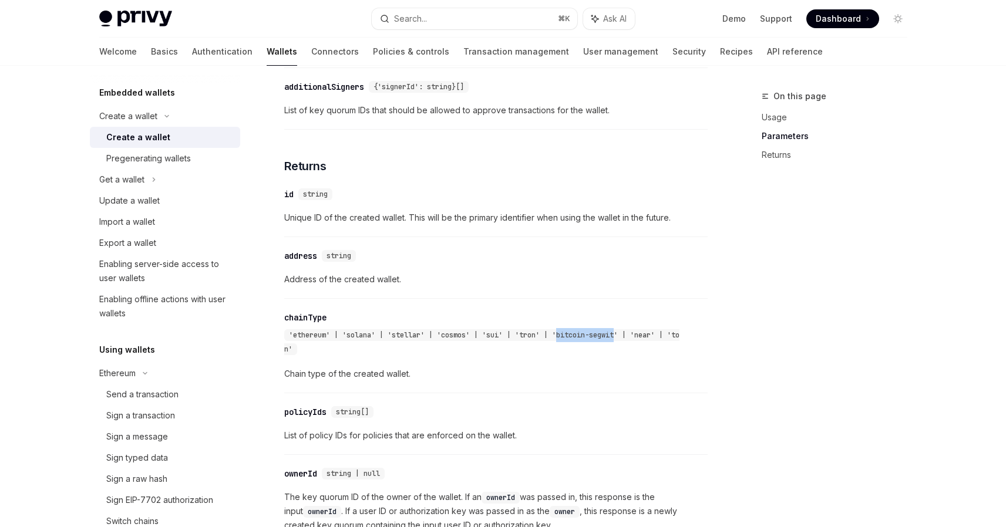
click at [582, 341] on span "'ethereum' | 'solana' | 'stellar' | 'cosmos' | 'sui' | 'tron' | 'bitcoin-segwit…" at bounding box center [481, 342] width 395 height 23
click at [321, 343] on span "'ethereum' | 'solana' | 'stellar' | 'cosmos' | 'sui' | 'tron' | 'bitcoin-segwit…" at bounding box center [481, 342] width 395 height 23
click at [369, 347] on span "'ethereum' | 'solana' | 'stellar' | 'cosmos' | 'sui' | 'tron' | 'bitcoin-segwit…" at bounding box center [481, 342] width 395 height 23
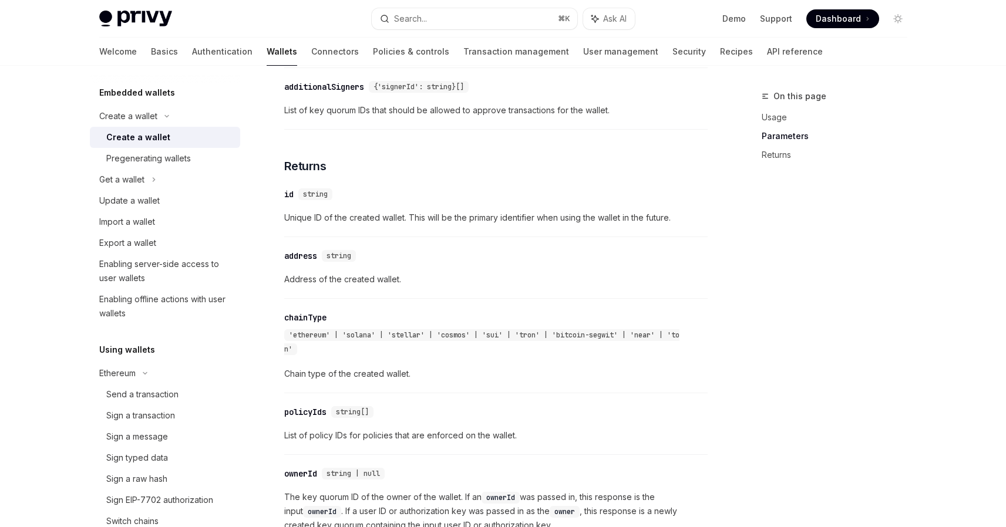
click at [369, 347] on span "'ethereum' | 'solana' | 'stellar' | 'cosmos' | 'sui' | 'tron' | 'bitcoin-segwit…" at bounding box center [481, 342] width 395 height 23
click at [357, 342] on span "'ethereum' | 'solana' | 'stellar' | 'cosmos' | 'sui' | 'tron' | 'bitcoin-segwit…" at bounding box center [481, 342] width 395 height 23
click at [358, 342] on span "'ethereum' | 'solana' | 'stellar' | 'cosmos' | 'sui' | 'tron' | 'bitcoin-segwit…" at bounding box center [481, 342] width 395 height 23
click at [364, 342] on span "'ethereum' | 'solana' | 'stellar' | 'cosmos' | 'sui' | 'tron' | 'bitcoin-segwit…" at bounding box center [481, 342] width 395 height 23
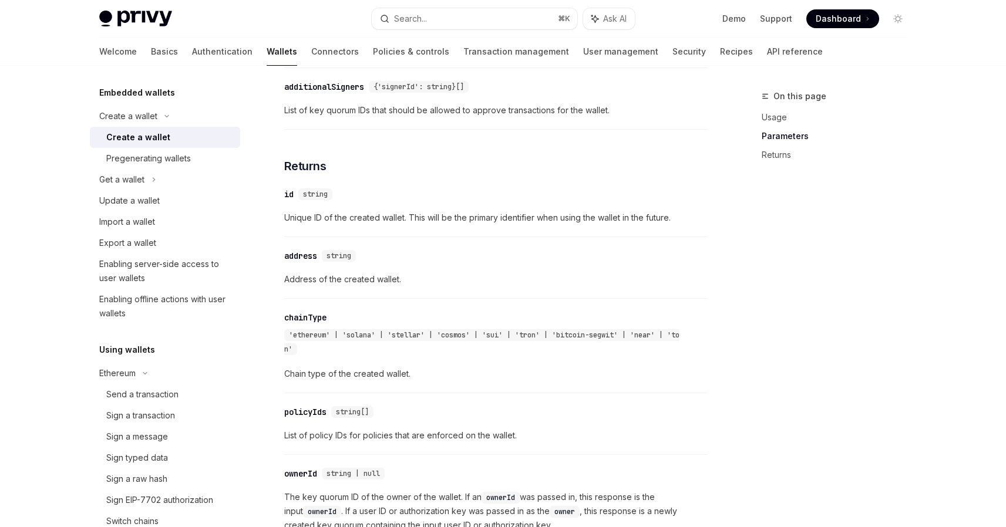
click at [408, 342] on span "'ethereum' | 'solana' | 'stellar' | 'cosmos' | 'sui' | 'tron' | 'bitcoin-segwit…" at bounding box center [481, 342] width 395 height 23
click at [447, 342] on span "'ethereum' | 'solana' | 'stellar' | 'cosmos' | 'sui' | 'tron' | 'bitcoin-segwit…" at bounding box center [481, 342] width 395 height 23
click at [458, 344] on span "'ethereum' | 'solana' | 'stellar' | 'cosmos' | 'sui' | 'tron' | 'bitcoin-segwit…" at bounding box center [481, 342] width 395 height 23
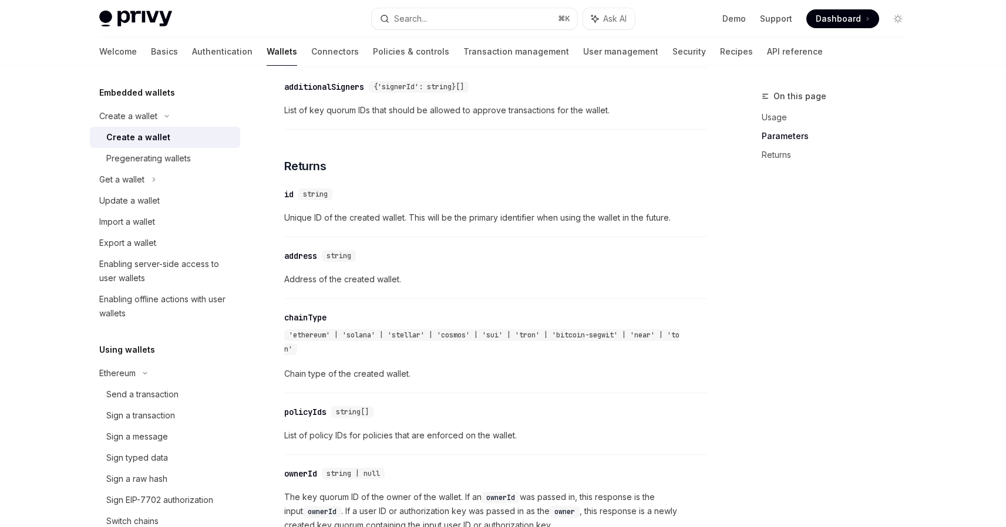
click at [461, 344] on span "'ethereum' | 'solana' | 'stellar' | 'cosmos' | 'sui' | 'tron' | 'bitcoin-segwit…" at bounding box center [481, 342] width 395 height 23
click at [499, 343] on span "'ethereum' | 'solana' | 'stellar' | 'cosmos' | 'sui' | 'tron' | 'bitcoin-segwit…" at bounding box center [481, 342] width 395 height 23
click at [533, 345] on span "'ethereum' | 'solana' | 'stellar' | 'cosmos' | 'sui' | 'tron' | 'bitcoin-segwit…" at bounding box center [481, 342] width 395 height 23
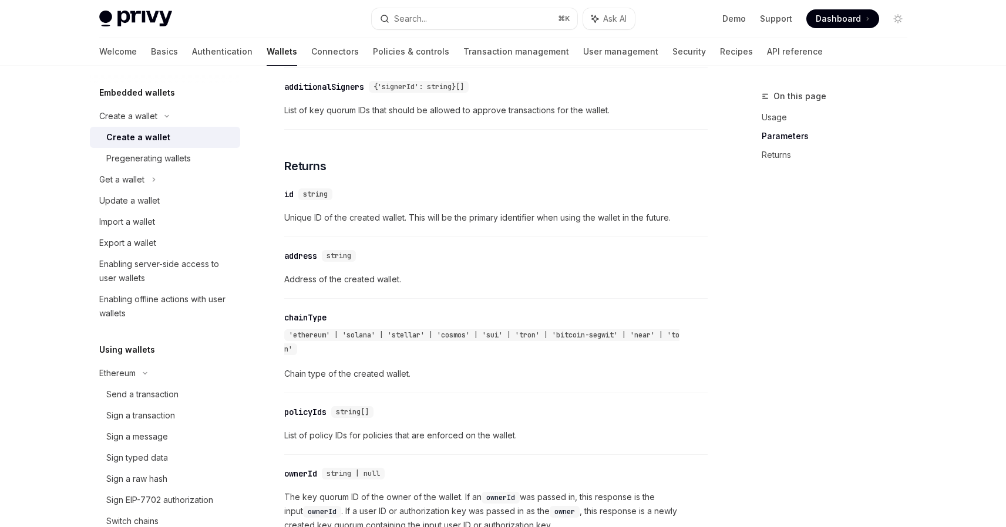
click at [533, 345] on span "'ethereum' | 'solana' | 'stellar' | 'cosmos' | 'sui' | 'tron' | 'bitcoin-segwit…" at bounding box center [481, 342] width 395 height 23
click at [534, 344] on span "'ethereum' | 'solana' | 'stellar' | 'cosmos' | 'sui' | 'tron' | 'bitcoin-segwit…" at bounding box center [481, 342] width 395 height 23
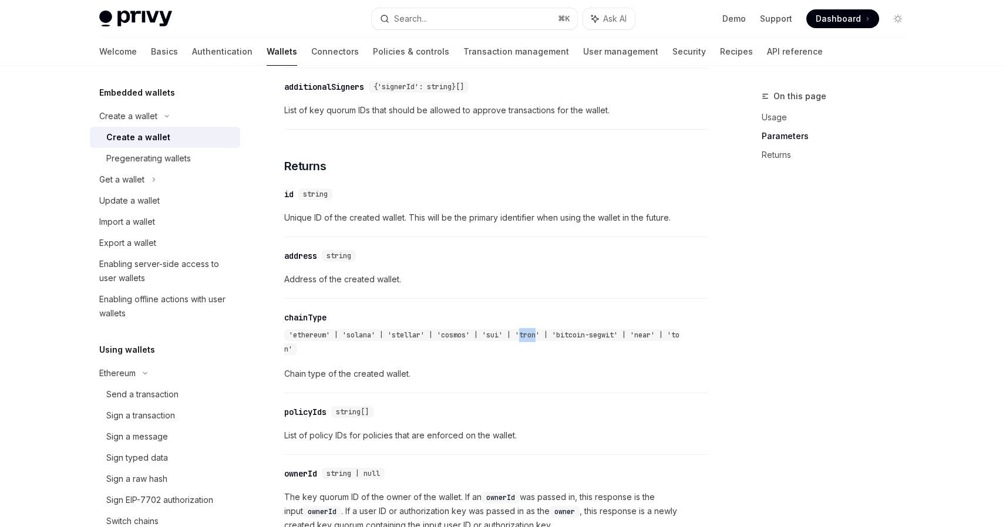
click at [534, 344] on span "'ethereum' | 'solana' | 'stellar' | 'cosmos' | 'sui' | 'tron' | 'bitcoin-segwit…" at bounding box center [481, 342] width 395 height 23
click at [573, 342] on span "'ethereum' | 'solana' | 'stellar' | 'cosmos' | 'sui' | 'tron' | 'bitcoin-segwit…" at bounding box center [481, 342] width 395 height 23
drag, startPoint x: 573, startPoint y: 342, endPoint x: 605, endPoint y: 342, distance: 31.7
click at [605, 342] on span "'ethereum' | 'solana' | 'stellar' | 'cosmos' | 'sui' | 'tron' | 'bitcoin-segwit…" at bounding box center [481, 342] width 395 height 23
click at [612, 342] on span "'ethereum' | 'solana' | 'stellar' | 'cosmos' | 'sui' | 'tron' | 'bitcoin-segwit…" at bounding box center [481, 342] width 395 height 23
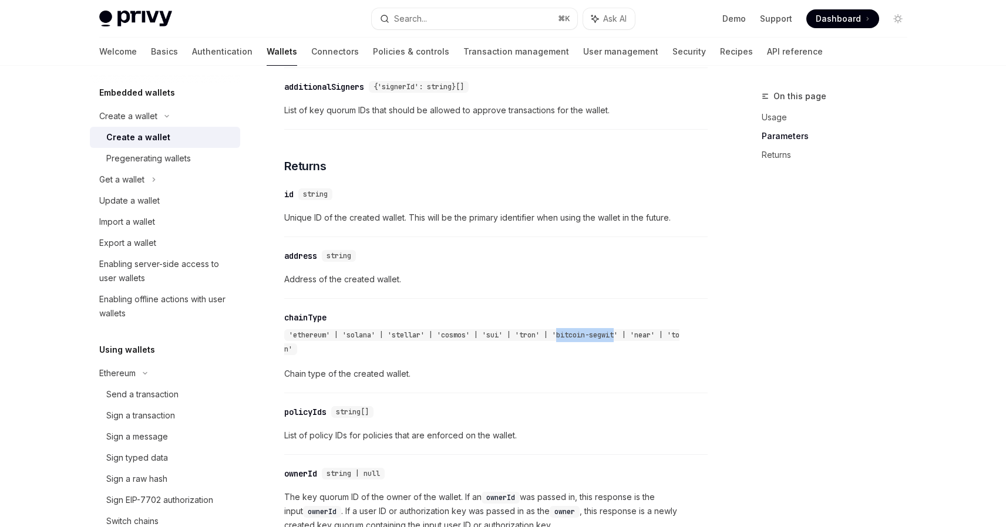
drag, startPoint x: 612, startPoint y: 342, endPoint x: 589, endPoint y: 344, distance: 23.6
click at [589, 344] on span "'ethereum' | 'solana' | 'stellar' | 'cosmos' | 'sui' | 'tron' | 'bitcoin-segwit…" at bounding box center [481, 342] width 395 height 23
click at [587, 344] on span "'ethereum' | 'solana' | 'stellar' | 'cosmos' | 'sui' | 'tron' | 'bitcoin-segwit…" at bounding box center [481, 342] width 395 height 23
drag, startPoint x: 587, startPoint y: 344, endPoint x: 602, endPoint y: 344, distance: 15.3
click at [602, 344] on span "'ethereum' | 'solana' | 'stellar' | 'cosmos' | 'sui' | 'tron' | 'bitcoin-segwit…" at bounding box center [481, 342] width 395 height 23
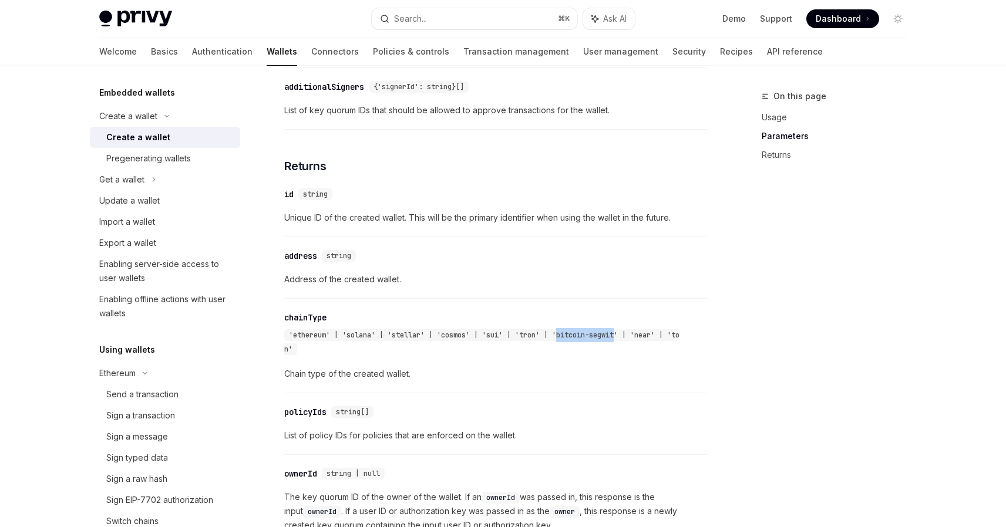
click at [606, 343] on span "'ethereum' | 'solana' | 'stellar' | 'cosmos' | 'sui' | 'tron' | 'bitcoin-segwit…" at bounding box center [481, 342] width 395 height 23
drag, startPoint x: 606, startPoint y: 343, endPoint x: 587, endPoint y: 343, distance: 19.4
click at [587, 343] on span "'ethereum' | 'solana' | 'stellar' | 'cosmos' | 'sui' | 'tron' | 'bitcoin-segwit…" at bounding box center [481, 342] width 395 height 23
drag, startPoint x: 587, startPoint y: 343, endPoint x: 600, endPoint y: 342, distance: 13.6
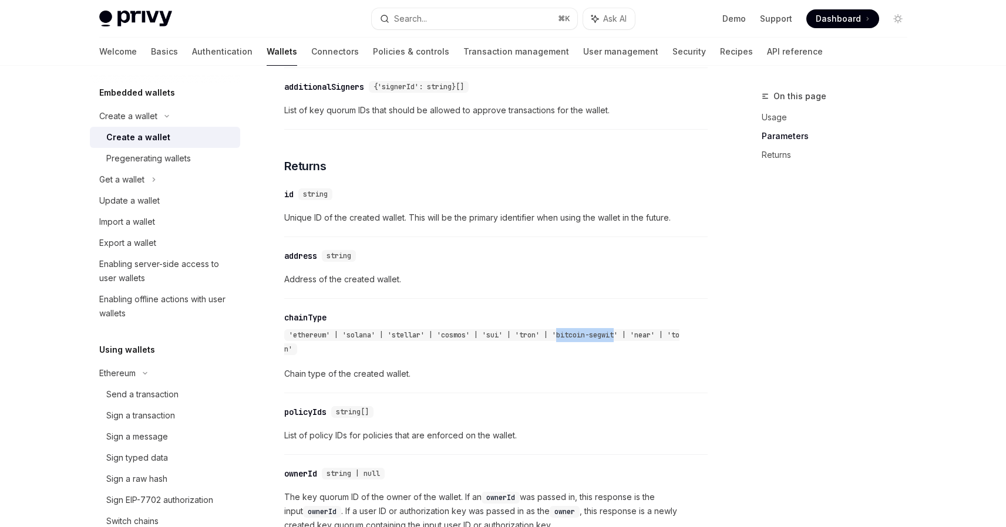
click at [600, 342] on span "'ethereum' | 'solana' | 'stellar' | 'cosmos' | 'sui' | 'tron' | 'bitcoin-segwit…" at bounding box center [481, 342] width 395 height 23
click at [604, 342] on span "'ethereum' | 'solana' | 'stellar' | 'cosmos' | 'sui' | 'tron' | 'bitcoin-segwit…" at bounding box center [481, 342] width 395 height 23
click at [608, 343] on span "'ethereum' | 'solana' | 'stellar' | 'cosmos' | 'sui' | 'tron' | 'bitcoin-segwit…" at bounding box center [481, 342] width 395 height 23
drag, startPoint x: 608, startPoint y: 343, endPoint x: 590, endPoint y: 343, distance: 17.6
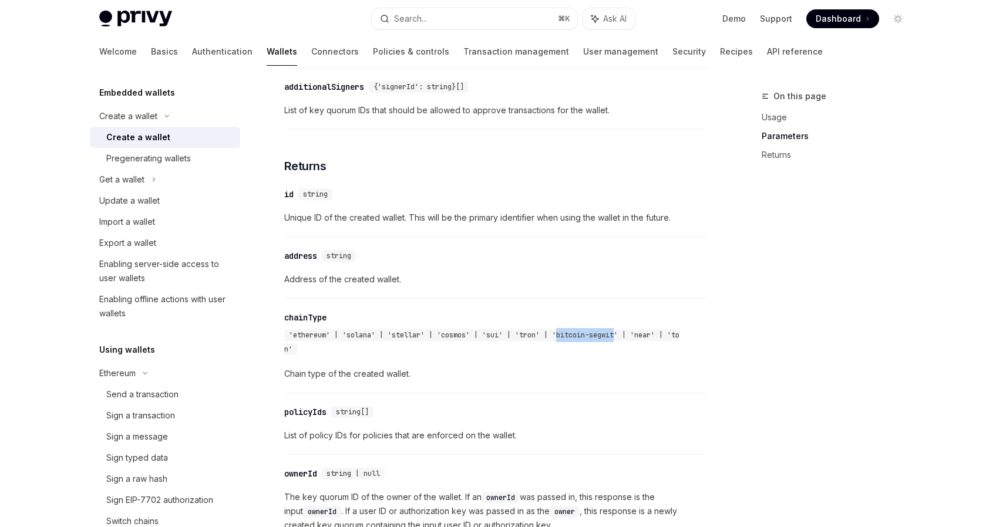
click at [590, 343] on span "'ethereum' | 'solana' | 'stellar' | 'cosmos' | 'sui' | 'tron' | 'bitcoin-segwit…" at bounding box center [481, 342] width 395 height 23
click at [583, 343] on span "'ethereum' | 'solana' | 'stellar' | 'cosmos' | 'sui' | 'tron' | 'bitcoin-segwit…" at bounding box center [481, 342] width 395 height 23
drag, startPoint x: 583, startPoint y: 343, endPoint x: 605, endPoint y: 343, distance: 21.7
click at [605, 343] on span "'ethereum' | 'solana' | 'stellar' | 'cosmos' | 'sui' | 'tron' | 'bitcoin-segwit…" at bounding box center [481, 342] width 395 height 23
click at [607, 343] on span "'ethereum' | 'solana' | 'stellar' | 'cosmos' | 'sui' | 'tron' | 'bitcoin-segwit…" at bounding box center [481, 342] width 395 height 23
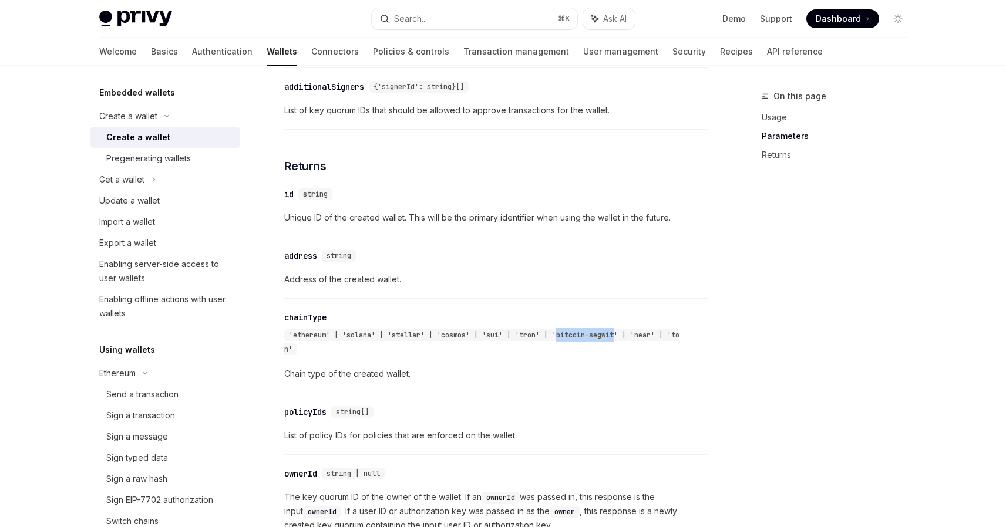
drag, startPoint x: 607, startPoint y: 343, endPoint x: 588, endPoint y: 343, distance: 18.2
click at [588, 343] on span "'ethereum' | 'solana' | 'stellar' | 'cosmos' | 'sui' | 'tron' | 'bitcoin-segwit…" at bounding box center [481, 342] width 395 height 23
click at [584, 343] on span "'ethereum' | 'solana' | 'stellar' | 'cosmos' | 'sui' | 'tron' | 'bitcoin-segwit…" at bounding box center [481, 342] width 395 height 23
drag, startPoint x: 584, startPoint y: 343, endPoint x: 609, endPoint y: 344, distance: 25.3
click at [609, 344] on span "'ethereum' | 'solana' | 'stellar' | 'cosmos' | 'sui' | 'tron' | 'bitcoin-segwit…" at bounding box center [481, 342] width 395 height 23
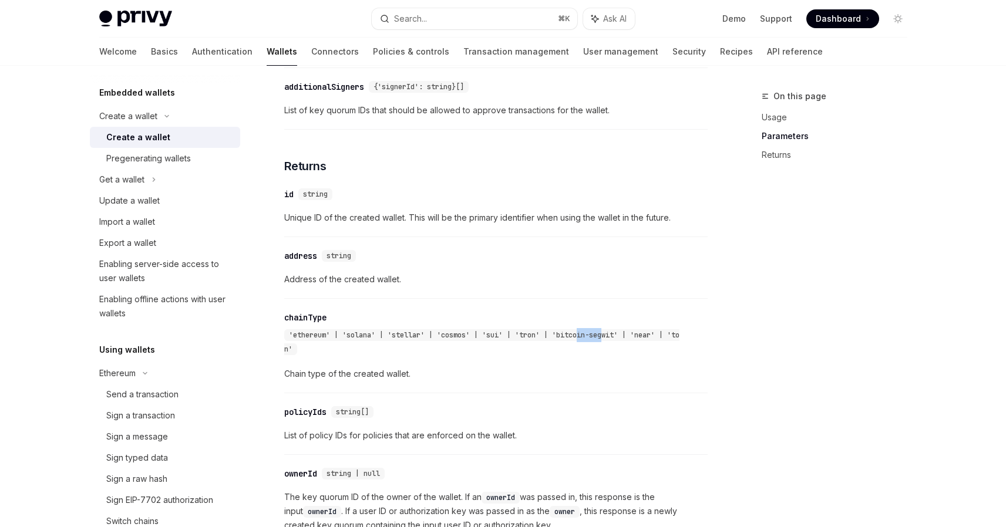
click at [611, 344] on span "'ethereum' | 'solana' | 'stellar' | 'cosmos' | 'sui' | 'tron' | 'bitcoin-segwit…" at bounding box center [481, 342] width 395 height 23
drag, startPoint x: 611, startPoint y: 344, endPoint x: 587, endPoint y: 345, distance: 24.1
click at [587, 345] on span "'ethereum' | 'solana' | 'stellar' | 'cosmos' | 'sui' | 'tron' | 'bitcoin-segwit…" at bounding box center [481, 342] width 395 height 23
click at [582, 345] on span "'ethereum' | 'solana' | 'stellar' | 'cosmos' | 'sui' | 'tron' | 'bitcoin-segwit…" at bounding box center [481, 342] width 395 height 23
click at [578, 345] on span "'ethereum' | 'solana' | 'stellar' | 'cosmos' | 'sui' | 'tron' | 'bitcoin-segwit…" at bounding box center [481, 342] width 395 height 23
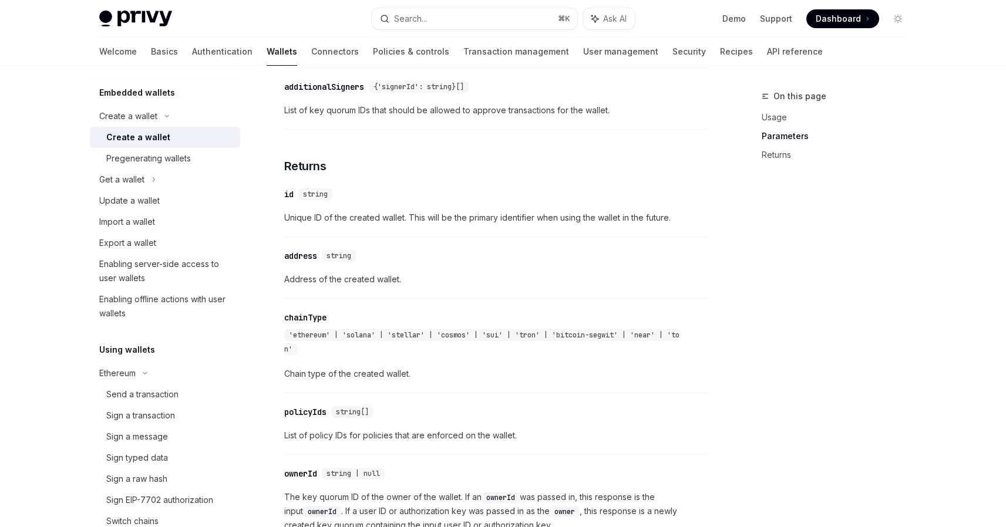
click at [588, 345] on span "'ethereum' | 'solana' | 'stellar' | 'cosmos' | 'sui' | 'tron' | 'bitcoin-segwit…" at bounding box center [481, 342] width 395 height 23
drag, startPoint x: 588, startPoint y: 345, endPoint x: 611, endPoint y: 346, distance: 22.9
click at [611, 346] on span "'ethereum' | 'solana' | 'stellar' | 'cosmos' | 'sui' | 'tron' | 'bitcoin-segwit…" at bounding box center [481, 342] width 395 height 23
click at [613, 346] on span "'ethereum' | 'solana' | 'stellar' | 'cosmos' | 'sui' | 'tron' | 'bitcoin-segwit…" at bounding box center [481, 342] width 395 height 23
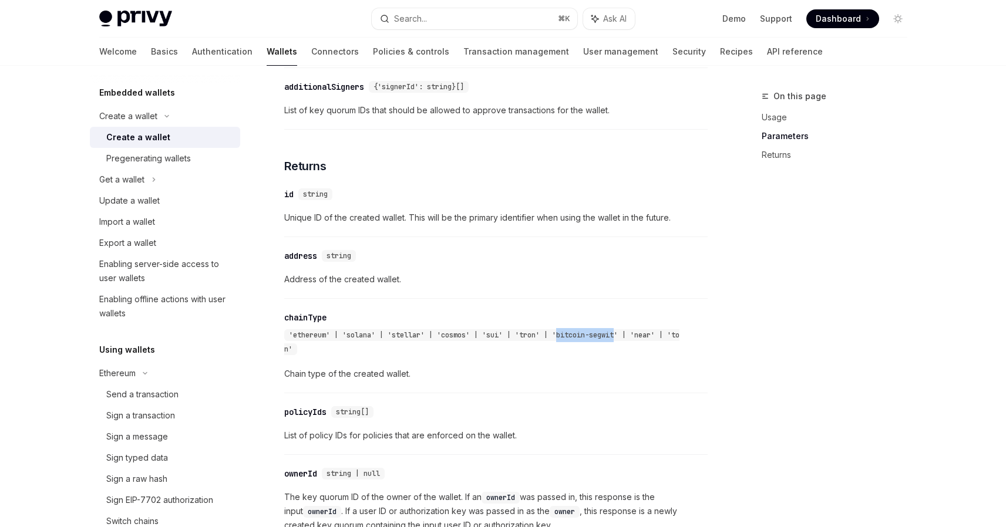
drag, startPoint x: 613, startPoint y: 346, endPoint x: 584, endPoint y: 346, distance: 28.8
click at [584, 346] on span "'ethereum' | 'solana' | 'stellar' | 'cosmos' | 'sui' | 'tron' | 'bitcoin-segwit…" at bounding box center [481, 342] width 395 height 23
drag, startPoint x: 584, startPoint y: 346, endPoint x: 617, endPoint y: 345, distance: 33.5
click at [617, 345] on span "'ethereum' | 'solana' | 'stellar' | 'cosmos' | 'sui' | 'tron' | 'bitcoin-segwit…" at bounding box center [481, 342] width 395 height 23
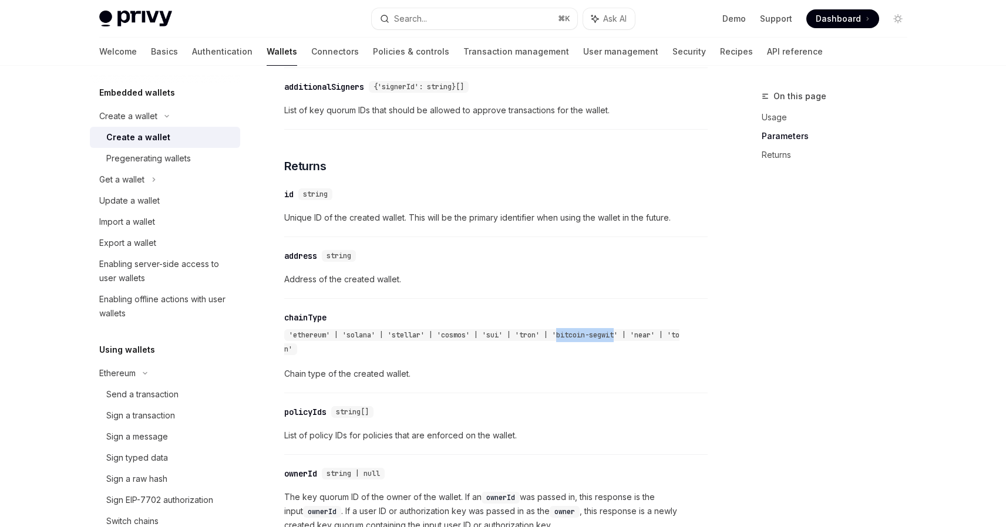
click at [609, 343] on span "'ethereum' | 'solana' | 'stellar' | 'cosmos' | 'sui' | 'tron' | 'bitcoin-segwit…" at bounding box center [481, 342] width 395 height 23
click at [154, 179] on icon at bounding box center [154, 180] width 2 height 4
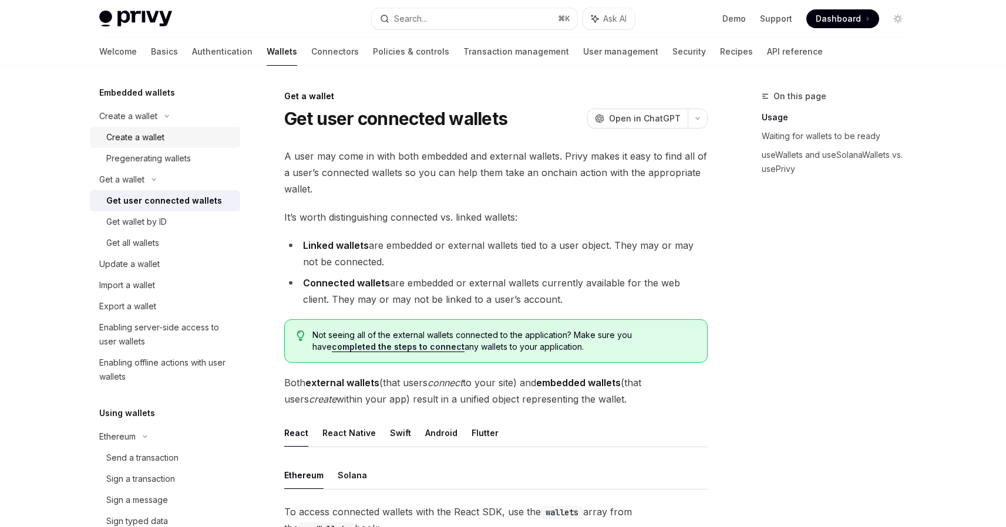
click at [160, 141] on div "Create a wallet" at bounding box center [135, 137] width 58 height 14
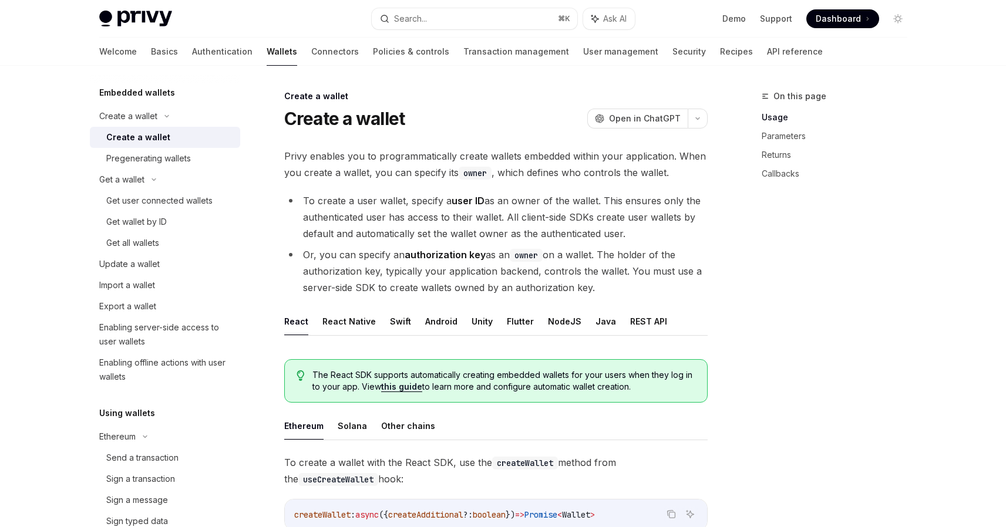
click at [572, 325] on ul "React React Native Swift Android Unity Flutter NodeJS Java REST API" at bounding box center [495, 322] width 423 height 28
click at [539, 324] on ul "React React Native Swift Android Unity Flutter NodeJS Java REST API" at bounding box center [495, 322] width 423 height 28
click at [566, 328] on button "NodeJS" at bounding box center [564, 322] width 33 height 28
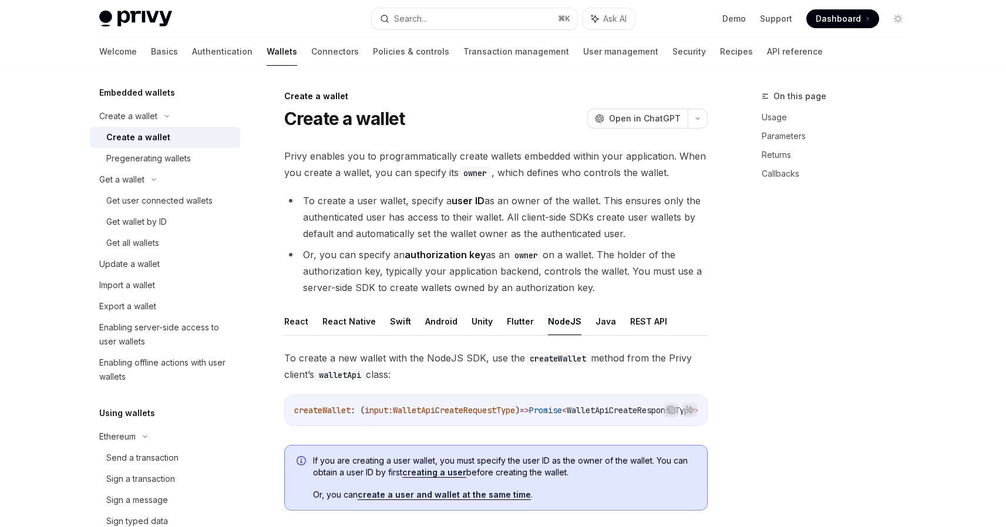
type textarea "*"
